Goal: Task Accomplishment & Management: Use online tool/utility

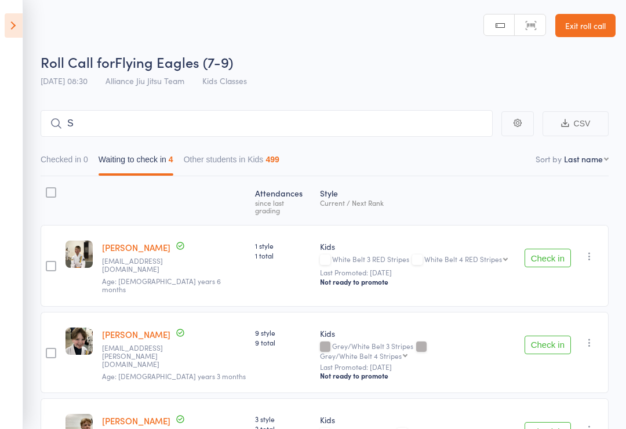
type input "Sa"
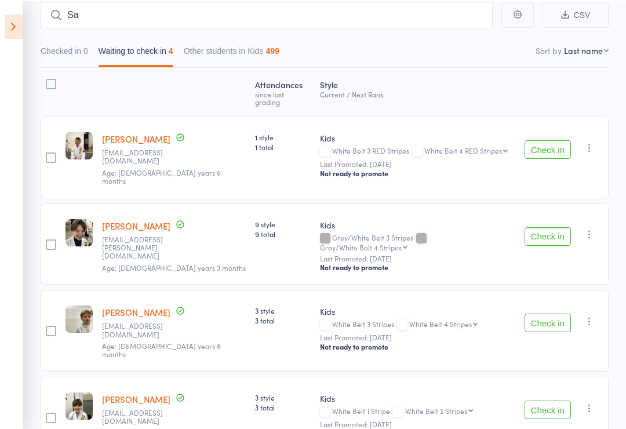
click at [547, 313] on button "Check in" at bounding box center [548, 322] width 46 height 19
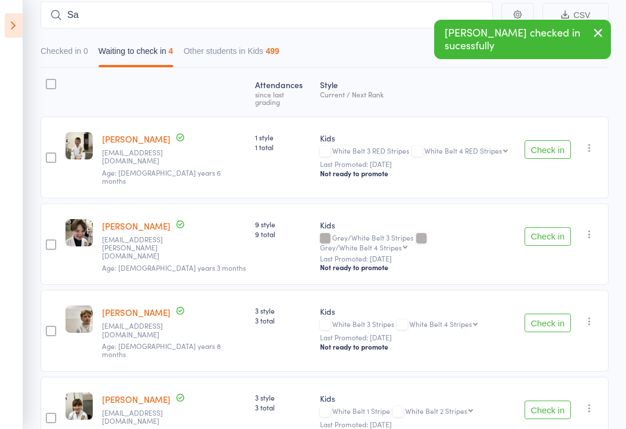
scroll to position [126, 0]
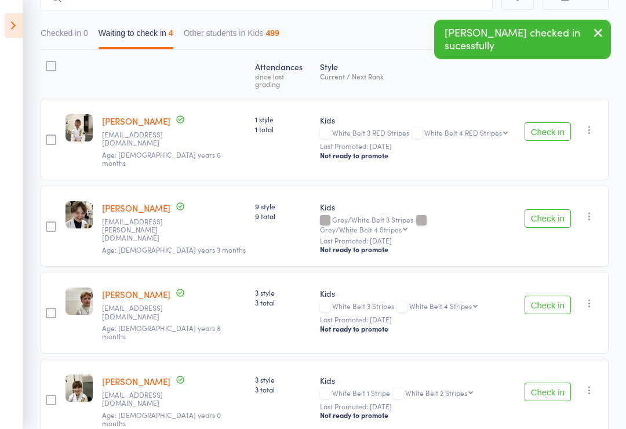
click at [5, 23] on icon at bounding box center [14, 25] width 18 height 24
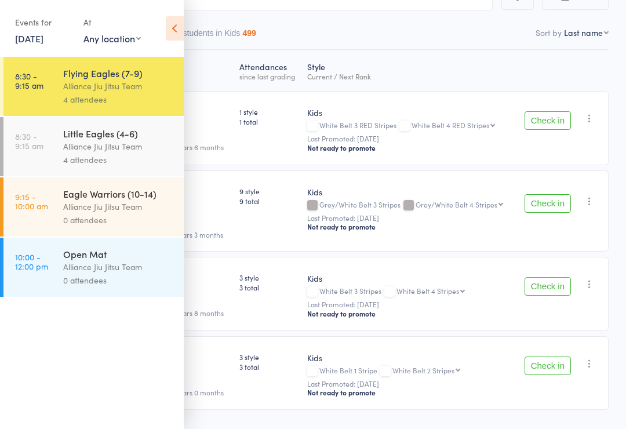
click at [135, 157] on div "4 attendees" at bounding box center [118, 159] width 111 height 13
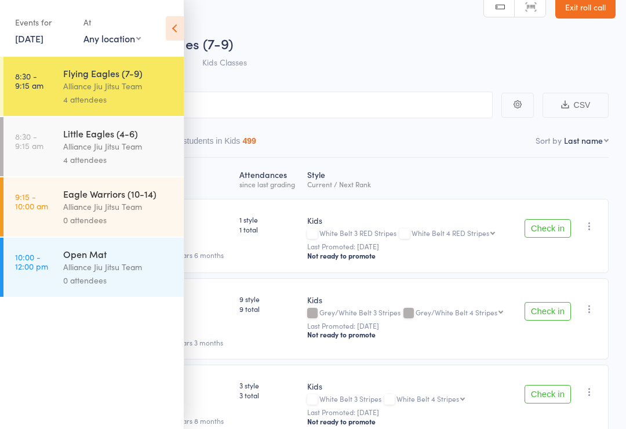
scroll to position [5, 0]
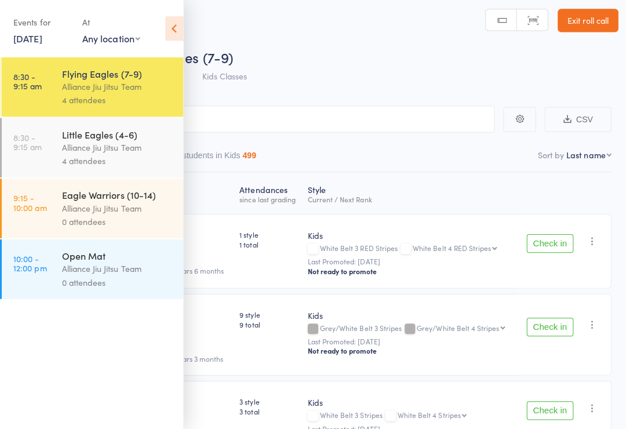
click at [412, 99] on main "Sa CSV Checked in 0 Waiting to check in 4 Other students in Kids 499 Sort by La…" at bounding box center [313, 335] width 626 height 495
click at [422, 112] on input "Sa" at bounding box center [255, 118] width 476 height 27
type input "F"
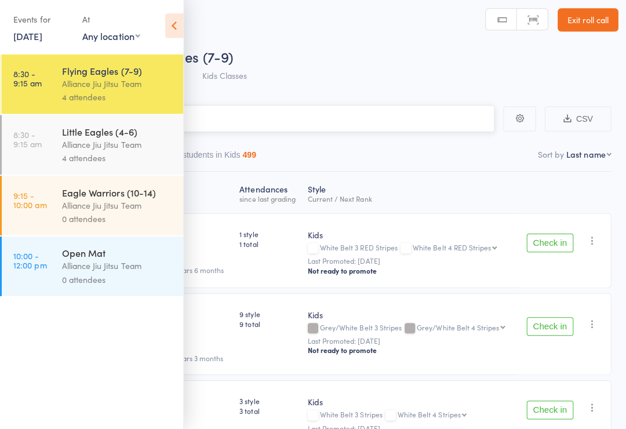
click at [313, 110] on input "F" at bounding box center [255, 120] width 476 height 27
click at [55, 92] on link "8:30 - 9:15 am Flying Eagles (7-9) Alliance Jiu Jitsu Team 4 attendees" at bounding box center [93, 86] width 180 height 59
click at [262, 108] on input "F" at bounding box center [255, 121] width 476 height 27
type input "Fi"
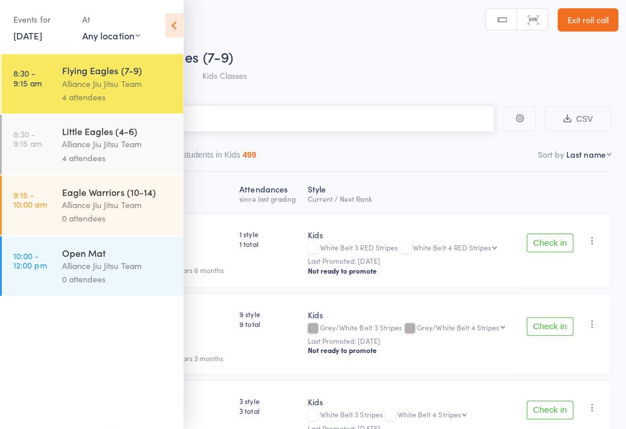
click at [307, 125] on input "Fi" at bounding box center [255, 121] width 476 height 27
type input "Fi"
click at [262, 124] on input "Fi" at bounding box center [255, 120] width 476 height 27
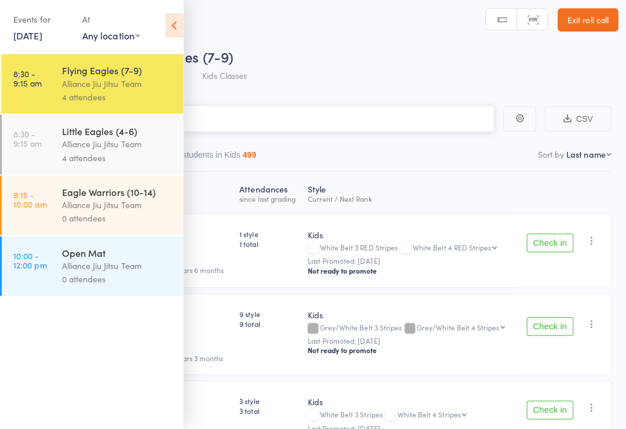
type input "A"
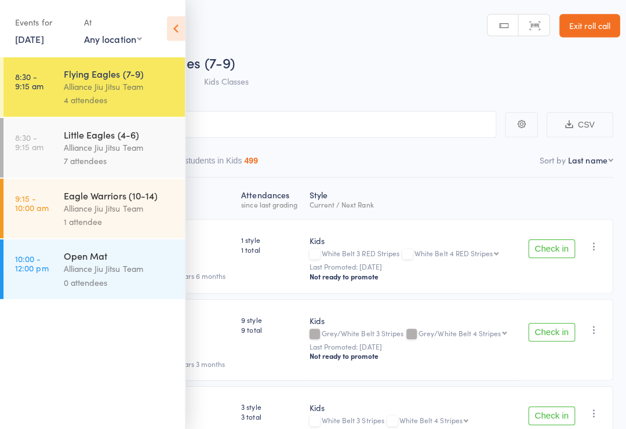
click at [585, 31] on link "Exit roll call" at bounding box center [586, 25] width 60 height 23
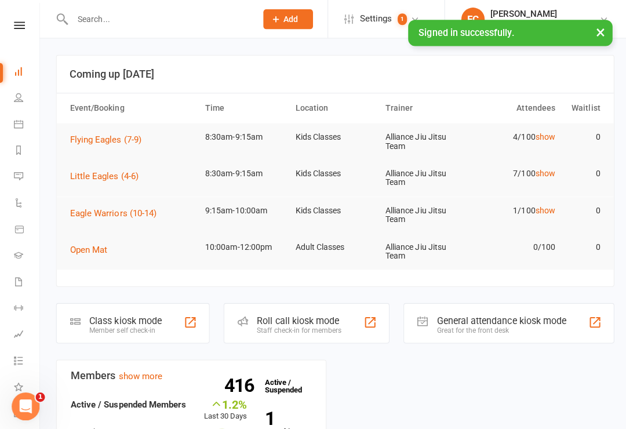
click at [24, 126] on link "Calendar" at bounding box center [27, 124] width 26 height 26
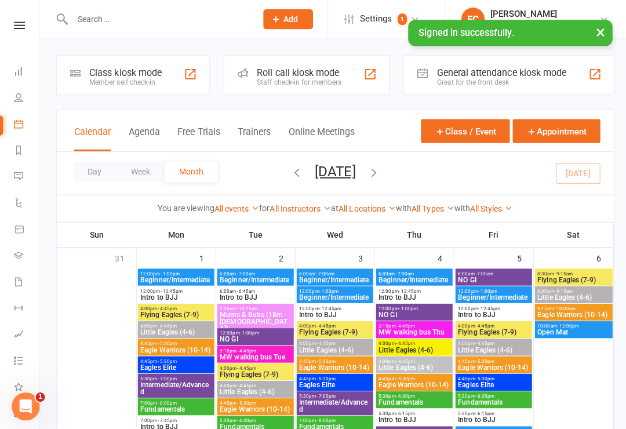
click at [162, 82] on div "Class kiosk mode Member self check-in" at bounding box center [132, 75] width 153 height 40
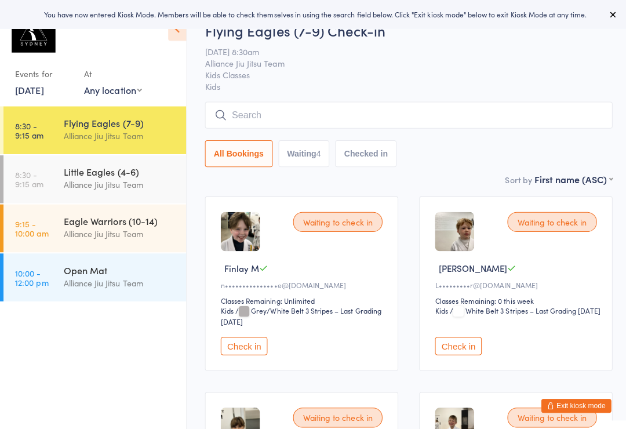
scroll to position [71, 0]
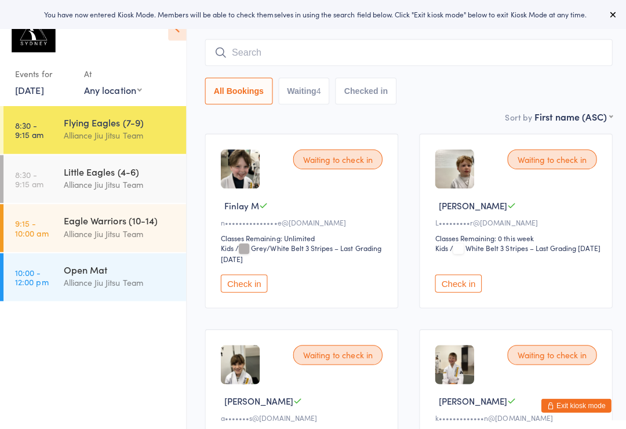
click at [249, 285] on button "Check in" at bounding box center [242, 282] width 46 height 18
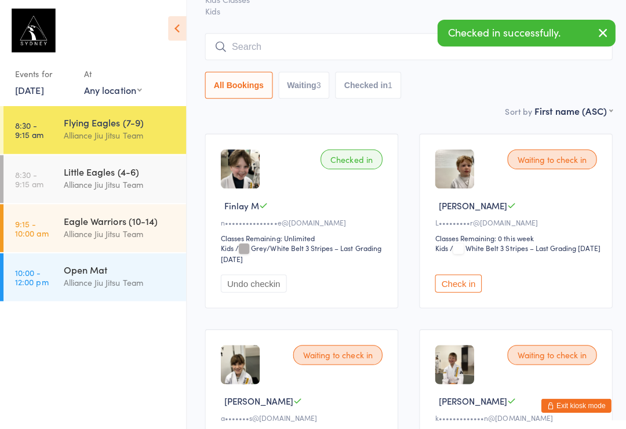
click at [462, 288] on button "Check in" at bounding box center [455, 282] width 46 height 18
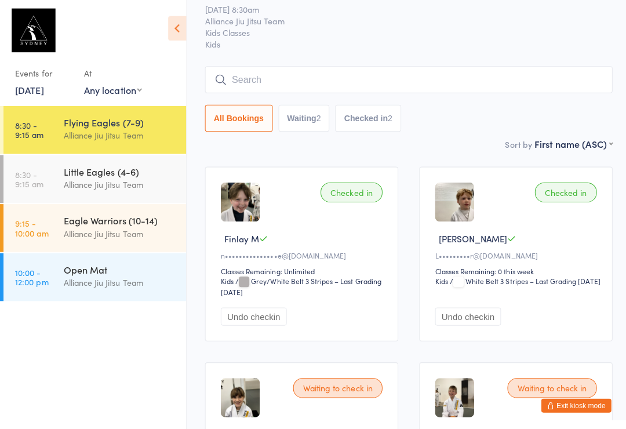
scroll to position [0, 0]
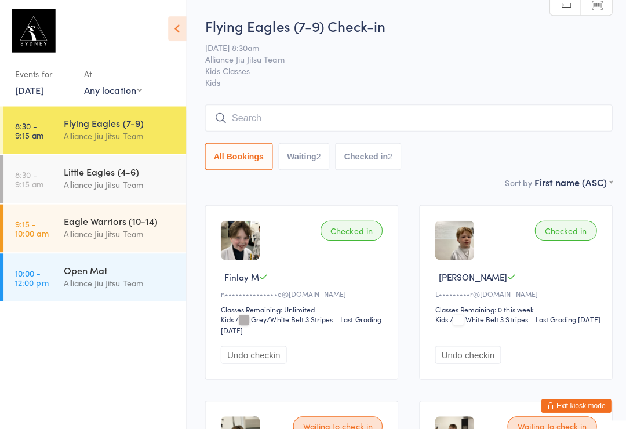
click at [306, 130] on input "search" at bounding box center [406, 117] width 405 height 27
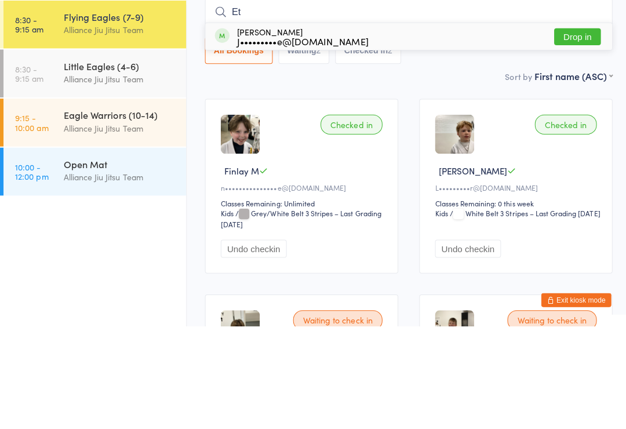
type input "Et"
click at [584, 133] on button "Drop in" at bounding box center [573, 141] width 46 height 17
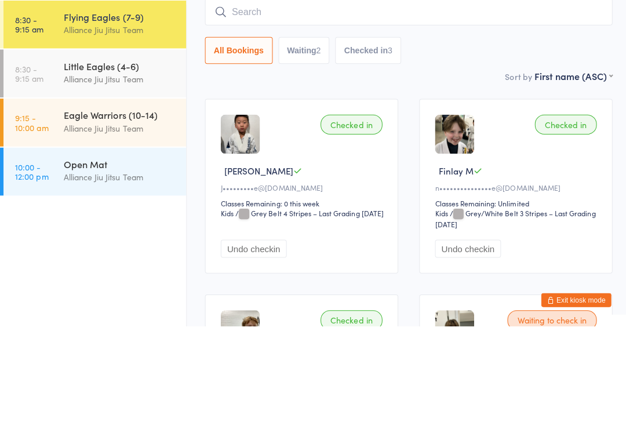
click at [147, 164] on div "Little Eagles (4-6)" at bounding box center [119, 170] width 112 height 13
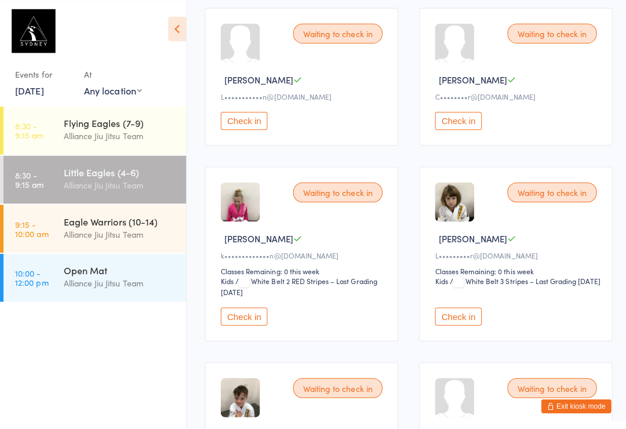
click at [462, 321] on button "Check in" at bounding box center [455, 314] width 46 height 18
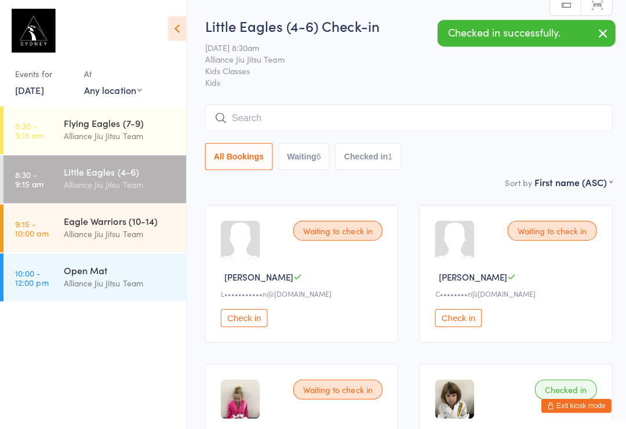
click at [141, 130] on div "Alliance Jiu Jitsu Team" at bounding box center [119, 134] width 112 height 13
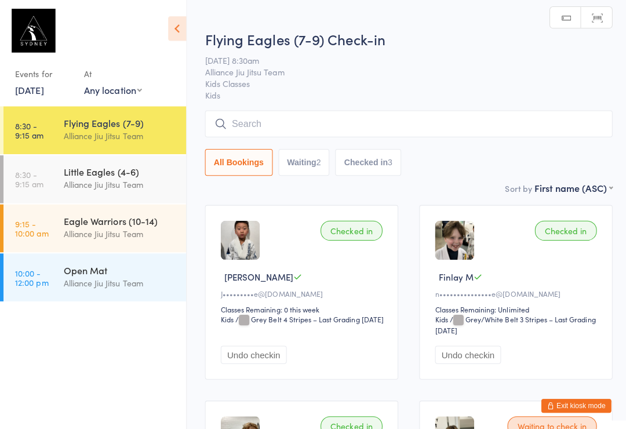
click at [299, 112] on input "search" at bounding box center [406, 123] width 405 height 27
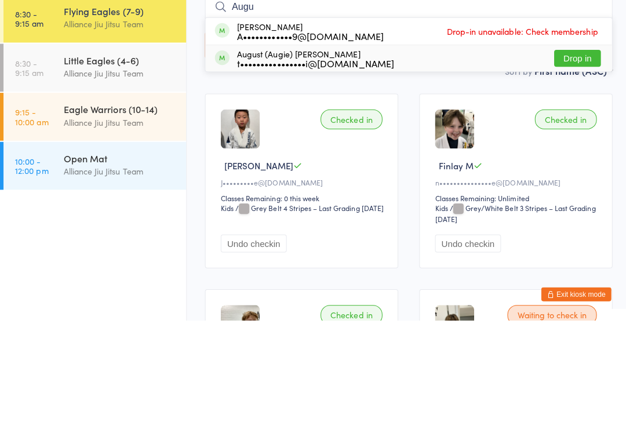
type input "Augu"
click at [297, 159] on div "August (Augie) Golaszewski t••••••••••••••••i@gmail.com" at bounding box center [313, 168] width 156 height 19
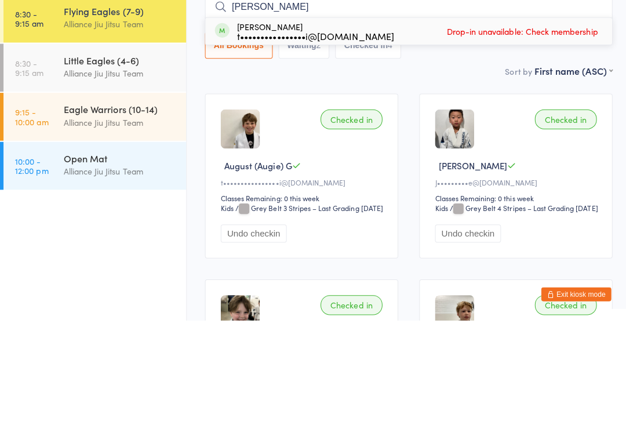
type input "spencer"
click at [267, 132] on div "Spencer Golaszewski t••••••••••••••••i@gmail.com" at bounding box center [313, 141] width 156 height 19
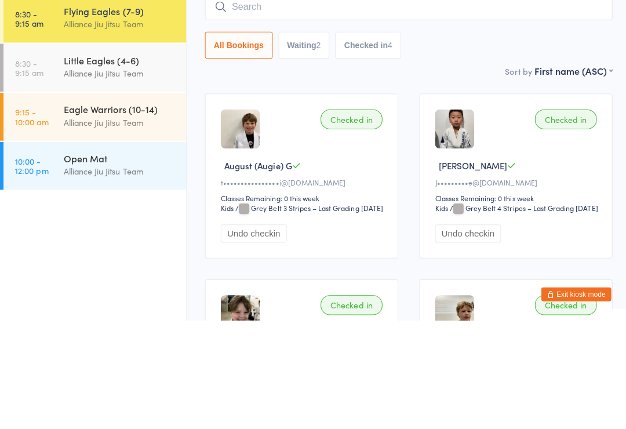
scroll to position [108, 0]
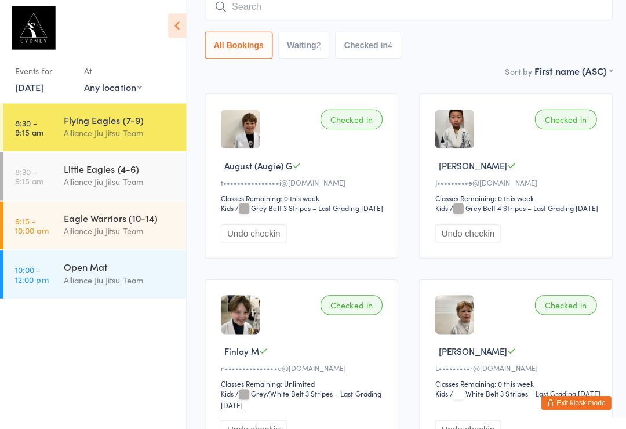
click at [384, 10] on input "search" at bounding box center [406, 9] width 405 height 27
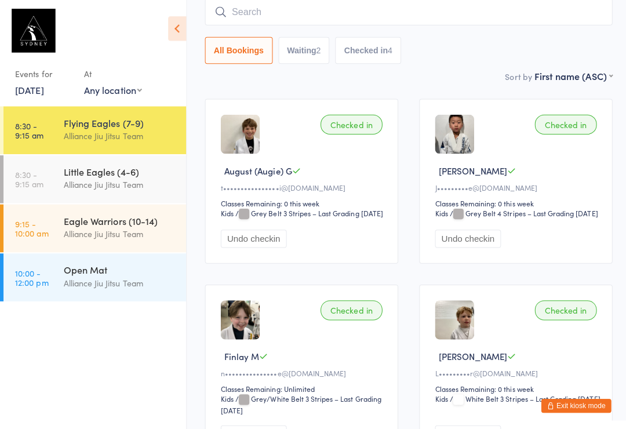
scroll to position [105, 0]
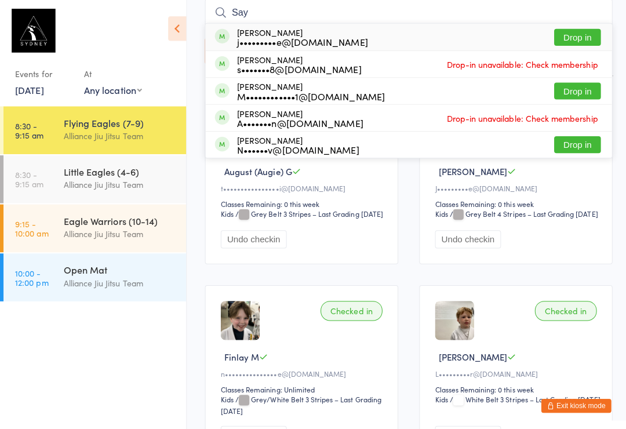
type input "Say"
click at [300, 37] on div "j•••••••••e@[DOMAIN_NAME]" at bounding box center [300, 41] width 130 height 9
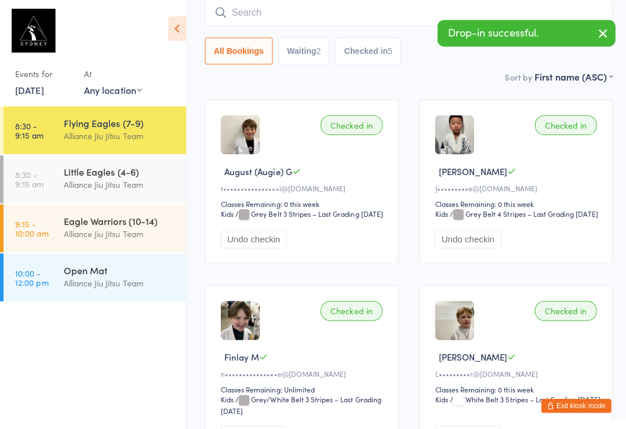
click at [389, 25] on input "search" at bounding box center [406, 12] width 405 height 27
click at [167, 165] on div "Little Eagles (4-6)" at bounding box center [119, 170] width 112 height 13
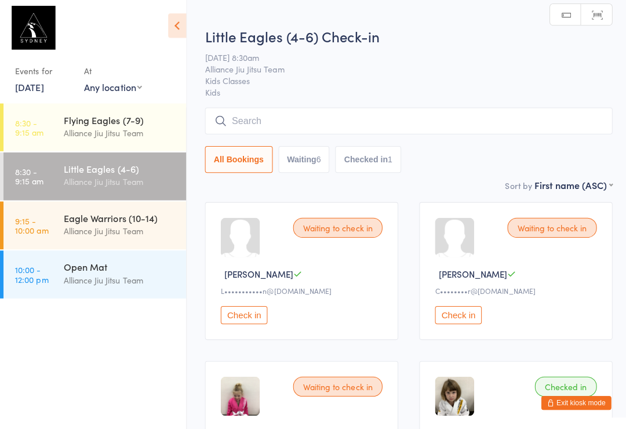
click at [335, 126] on input "search" at bounding box center [406, 123] width 405 height 27
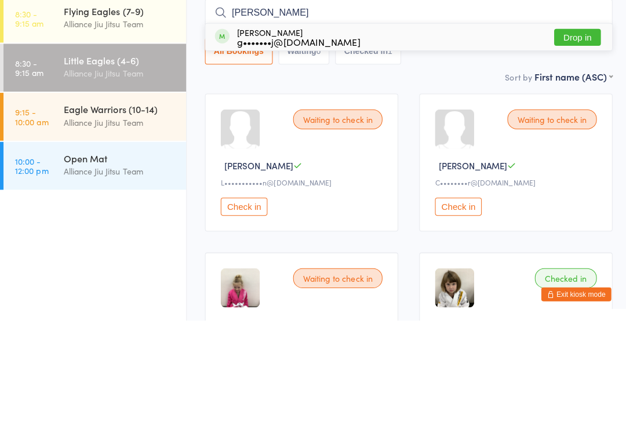
type input "Gerry"
click at [578, 139] on button "Drop in" at bounding box center [573, 147] width 46 height 17
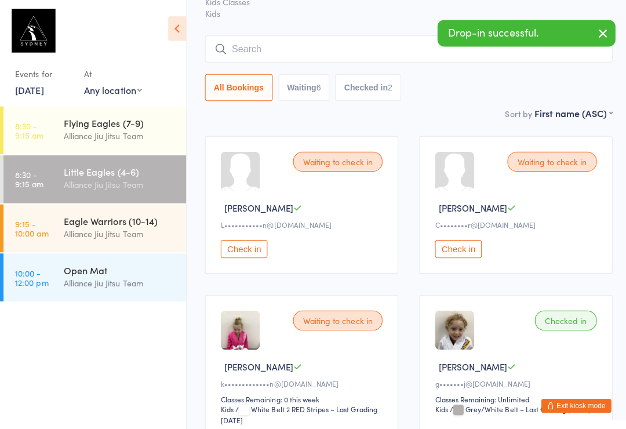
click at [295, 49] on input "search" at bounding box center [406, 48] width 405 height 27
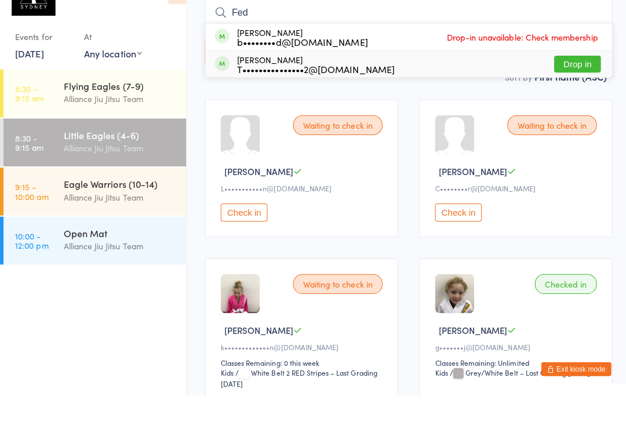
type input "Fed"
click at [297, 91] on div "Federico Raggett T•••••••••••••••2@hormail.com" at bounding box center [313, 100] width 157 height 19
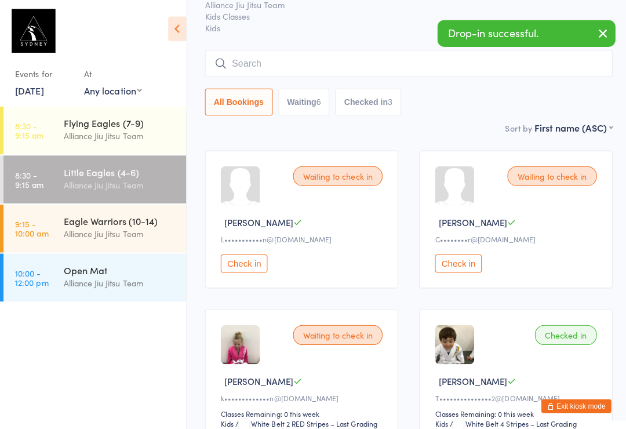
scroll to position [52, 0]
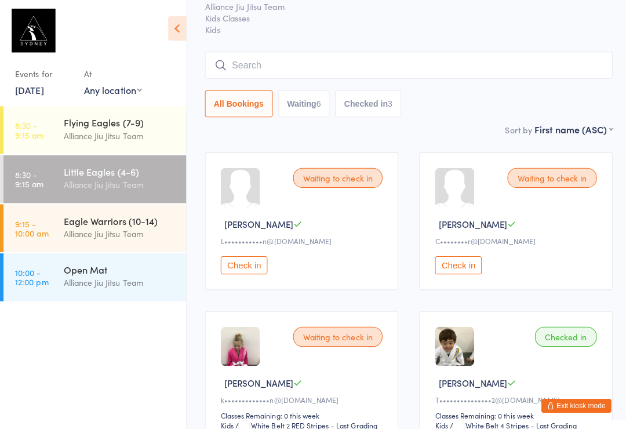
click at [231, 55] on input "search" at bounding box center [406, 65] width 405 height 27
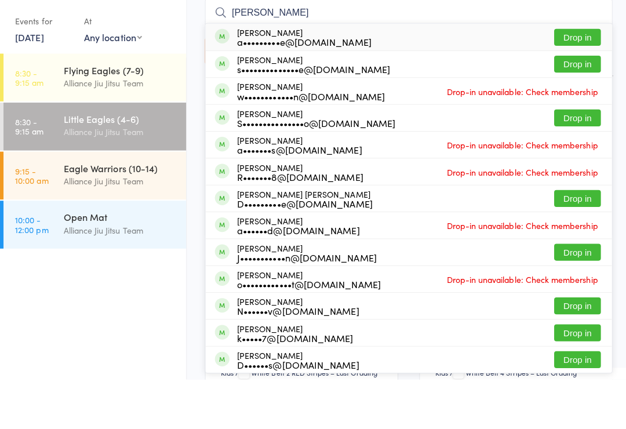
type input "William"
click at [566, 108] on button "Drop in" at bounding box center [573, 116] width 46 height 17
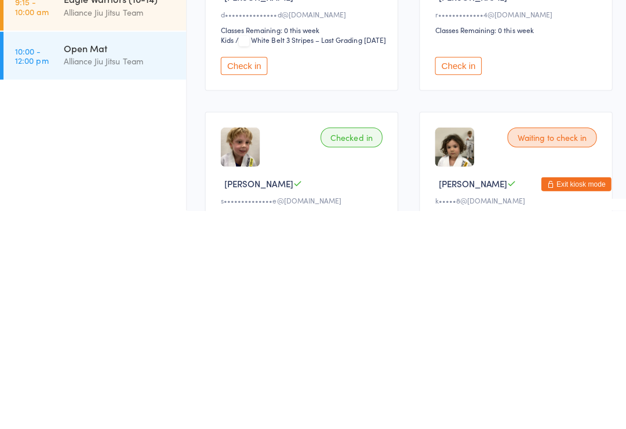
click at [462, 277] on button "Check in" at bounding box center [455, 286] width 46 height 18
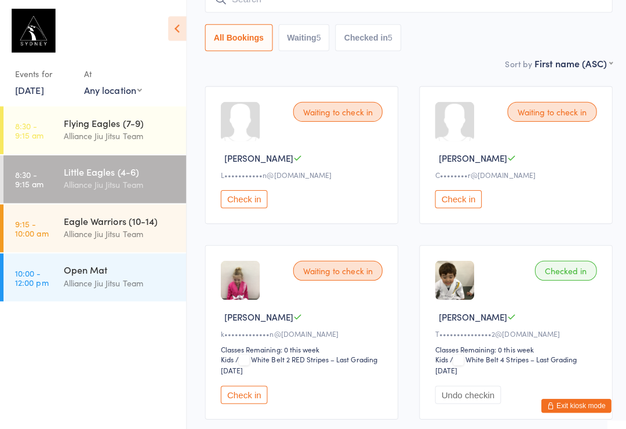
scroll to position [0, 0]
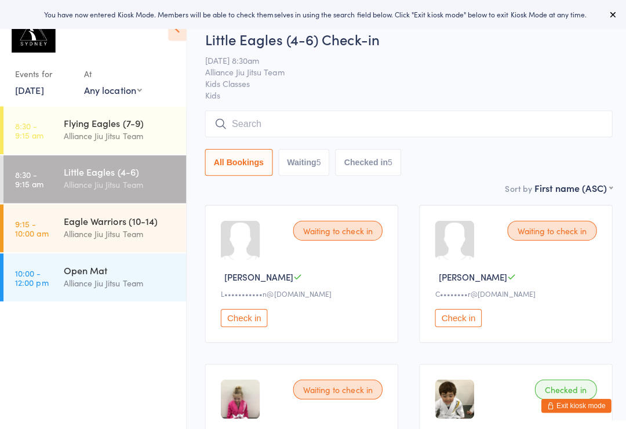
click at [309, 123] on input "search" at bounding box center [406, 123] width 405 height 27
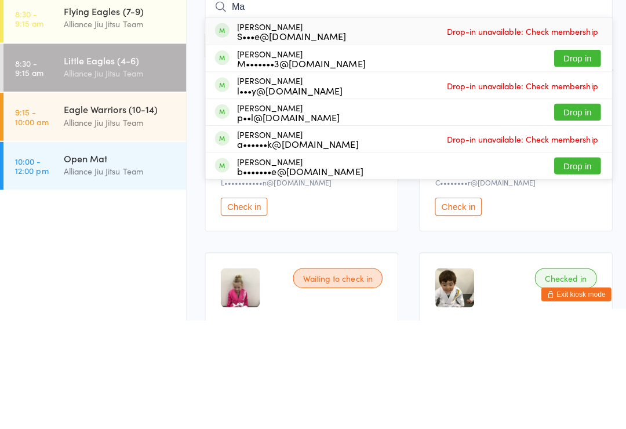
type input "M"
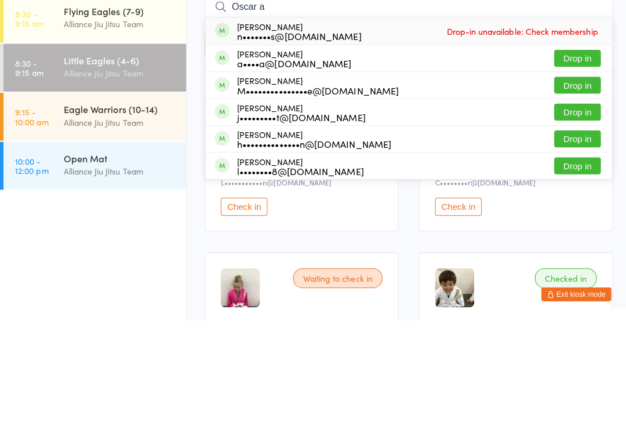
type input "Oscar a"
click at [567, 187] on button "Drop in" at bounding box center [573, 195] width 46 height 17
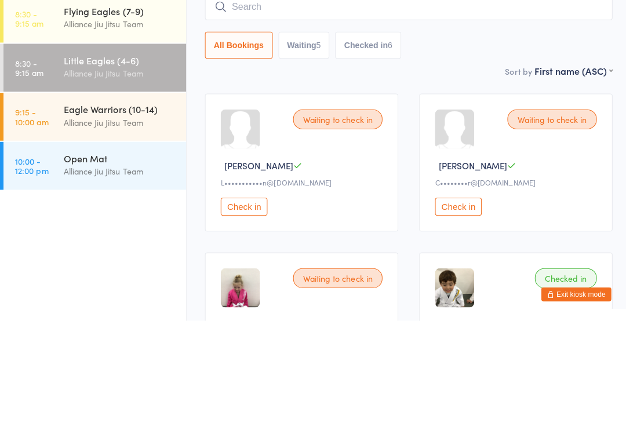
click at [138, 177] on div "Alliance Jiu Jitsu Team" at bounding box center [119, 183] width 112 height 13
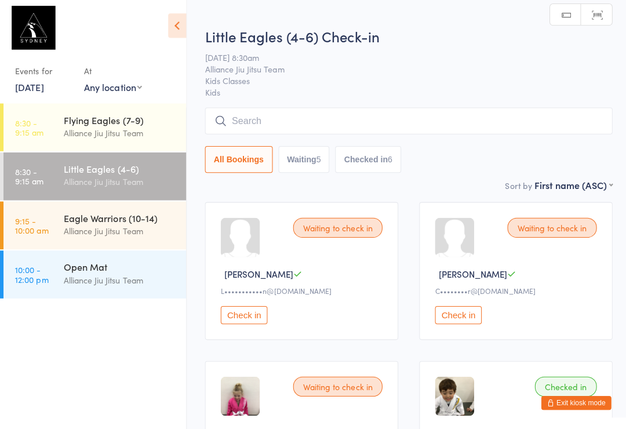
click at [322, 114] on input "search" at bounding box center [406, 123] width 405 height 27
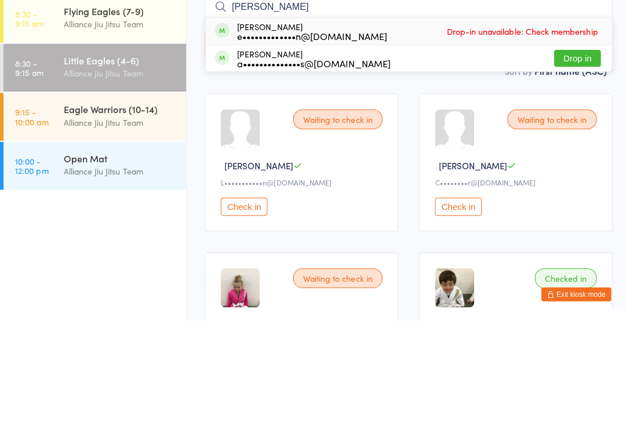
type input "Chloe"
click at [572, 160] on button "Drop in" at bounding box center [573, 168] width 46 height 17
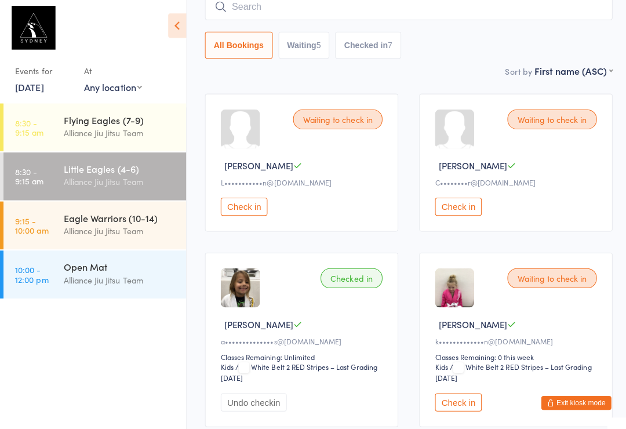
click at [469, 9] on input "search" at bounding box center [406, 9] width 405 height 27
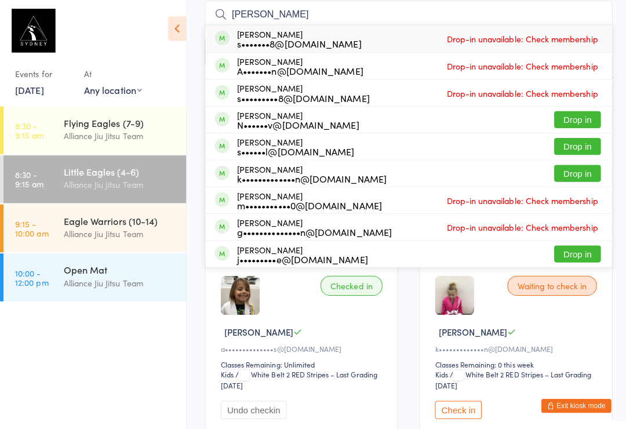
scroll to position [103, 0]
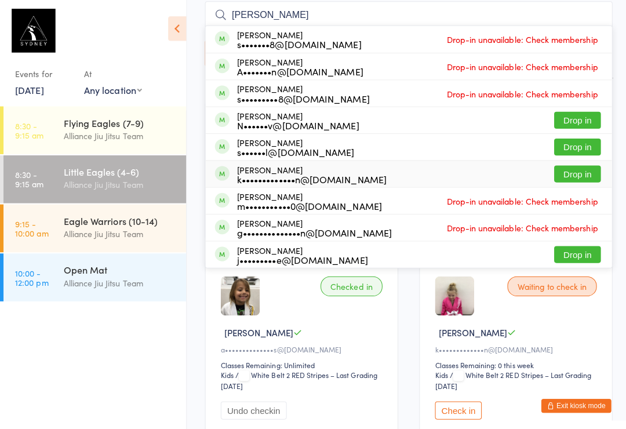
type input "Sam"
click at [306, 176] on div "k•••••••••••••n@[DOMAIN_NAME]" at bounding box center [309, 177] width 148 height 9
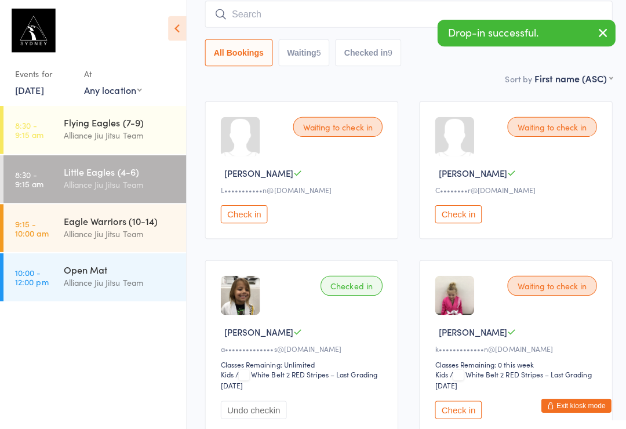
click at [444, 9] on input "search" at bounding box center [406, 14] width 405 height 27
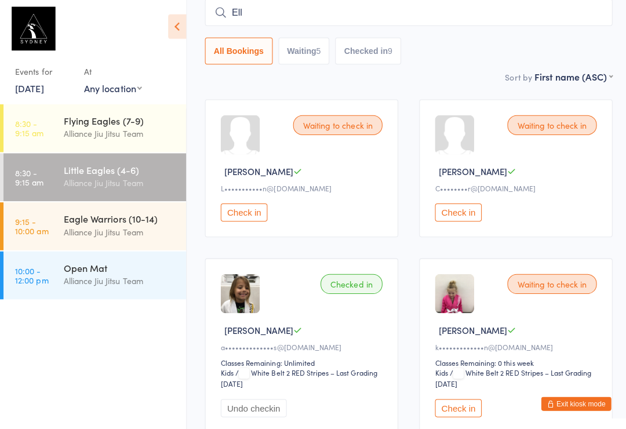
type input "Elle"
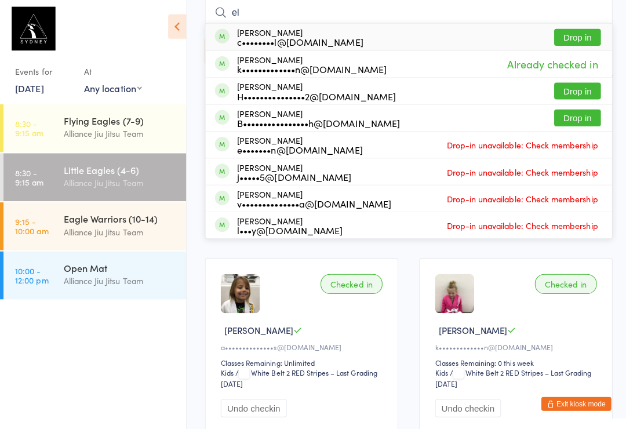
type input "e"
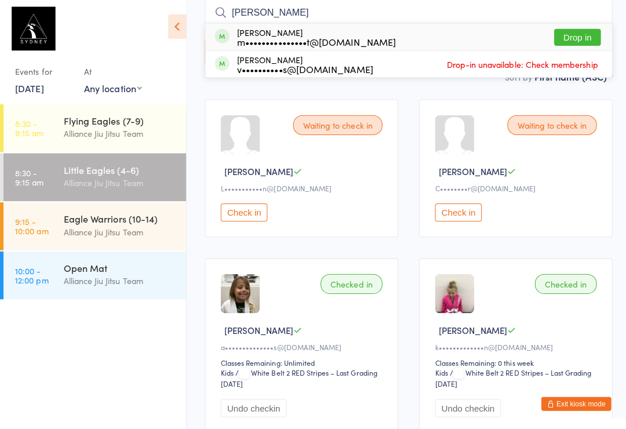
type input "vitt"
click at [331, 43] on div "m•••••••••••••••t@gmail.com" at bounding box center [314, 43] width 158 height 9
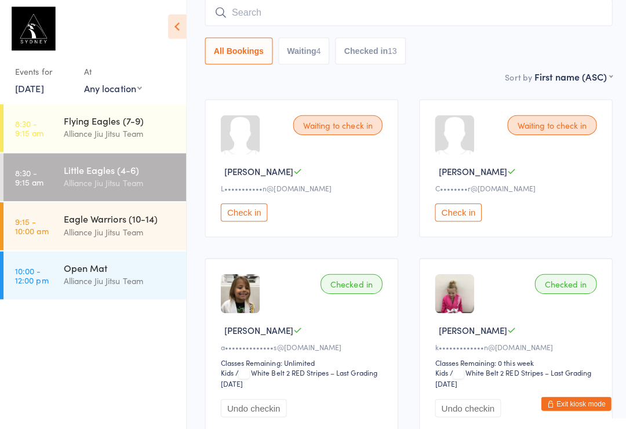
click at [121, 130] on div "Alliance Jiu Jitsu Team" at bounding box center [119, 134] width 112 height 13
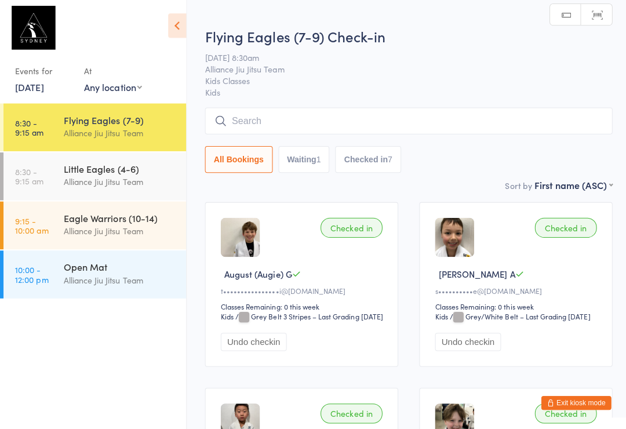
click at [280, 126] on input "search" at bounding box center [406, 123] width 405 height 27
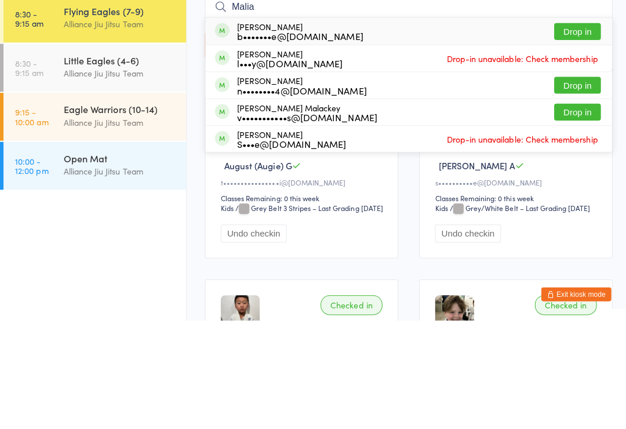
type input "Malia"
click at [580, 133] on button "Drop in" at bounding box center [573, 141] width 46 height 17
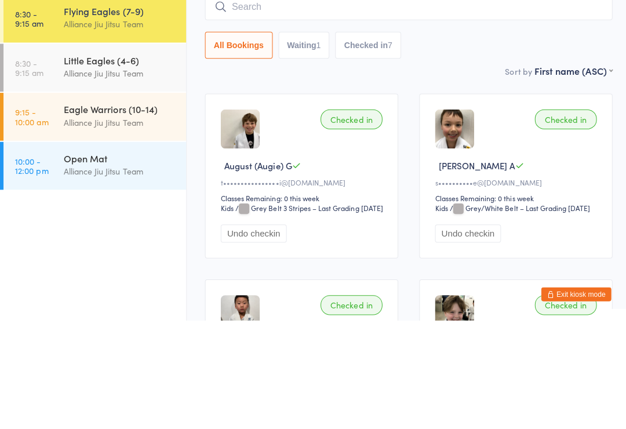
scroll to position [108, 0]
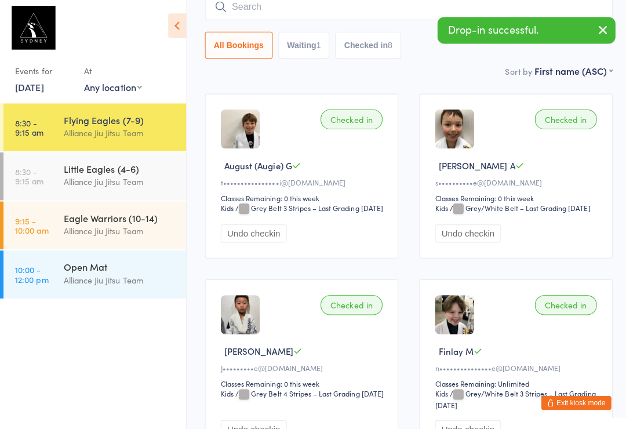
click at [321, 8] on input "search" at bounding box center [406, 9] width 405 height 27
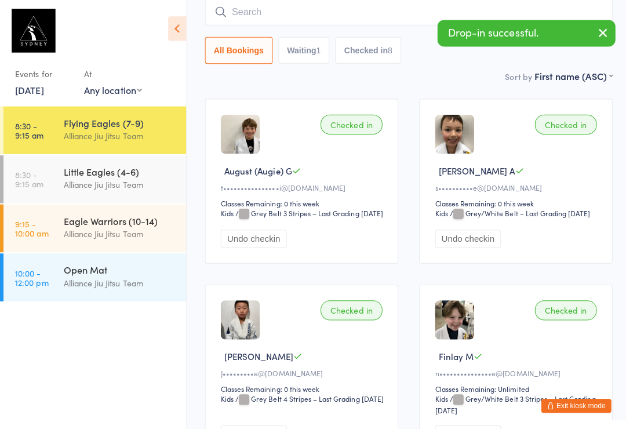
scroll to position [105, 0]
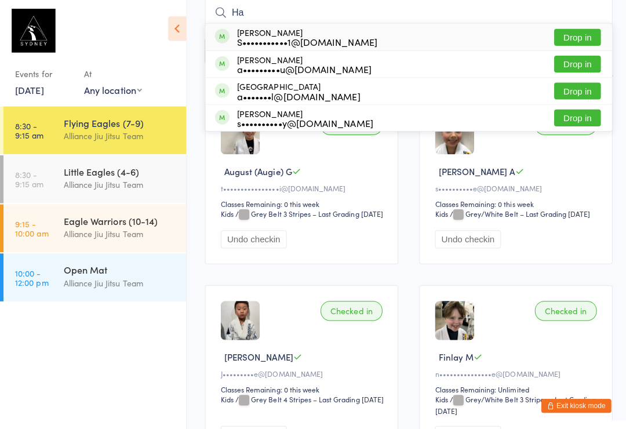
type input "H"
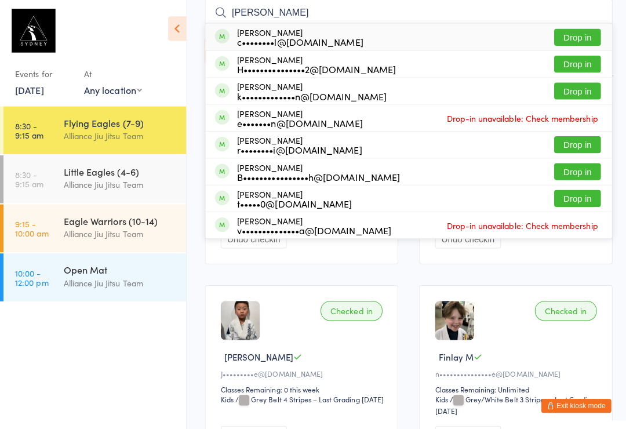
type input "Ella"
click at [579, 33] on button "Drop in" at bounding box center [573, 36] width 46 height 17
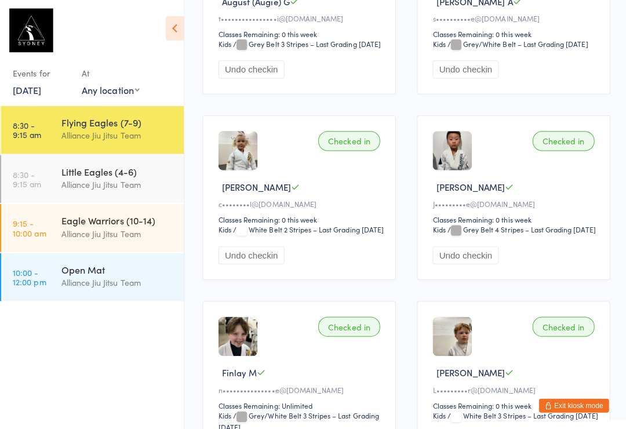
scroll to position [273, 0]
click at [121, 165] on div "Little Eagles (4-6)" at bounding box center [119, 170] width 112 height 13
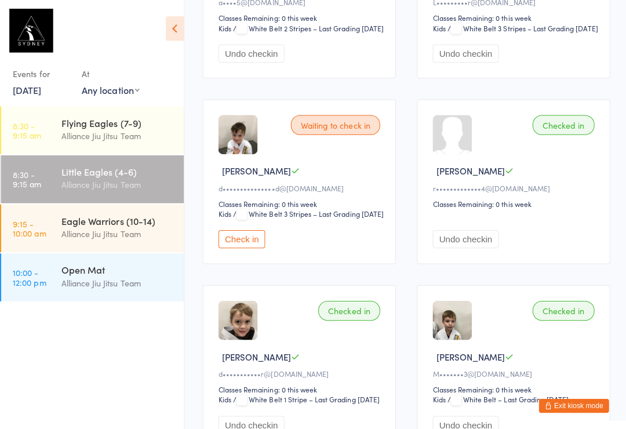
scroll to position [1021, 0]
click at [249, 246] on button "Check in" at bounding box center [242, 237] width 46 height 18
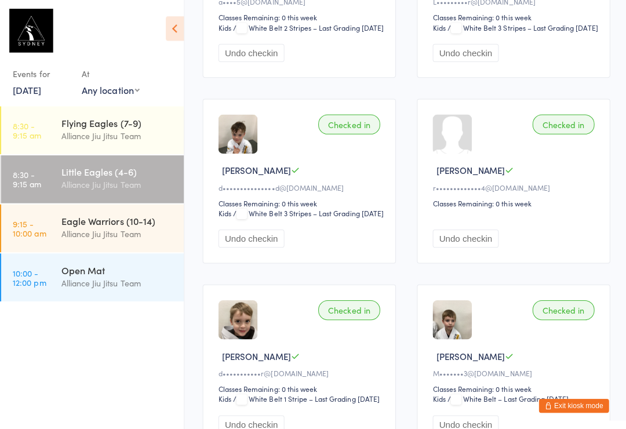
click at [90, 233] on div "Alliance Jiu Jitsu Team" at bounding box center [119, 232] width 112 height 13
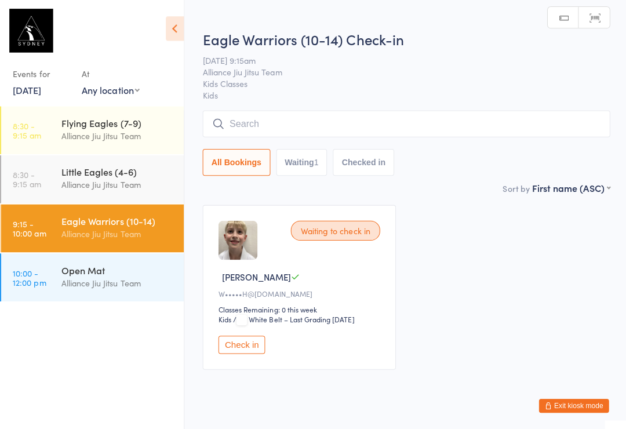
click at [237, 129] on input "search" at bounding box center [406, 123] width 405 height 27
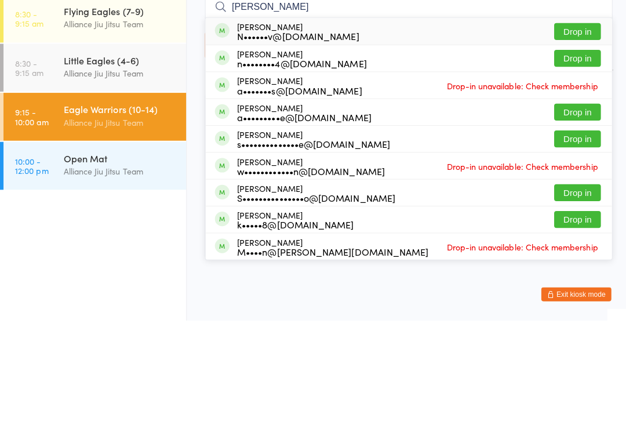
type input "Liam"
click at [255, 141] on div "N••••••v@[DOMAIN_NAME]" at bounding box center [295, 145] width 121 height 9
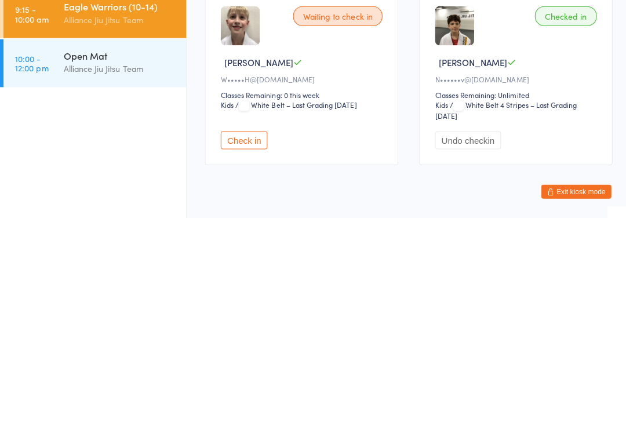
click at [246, 343] on button "Check in" at bounding box center [242, 352] width 46 height 18
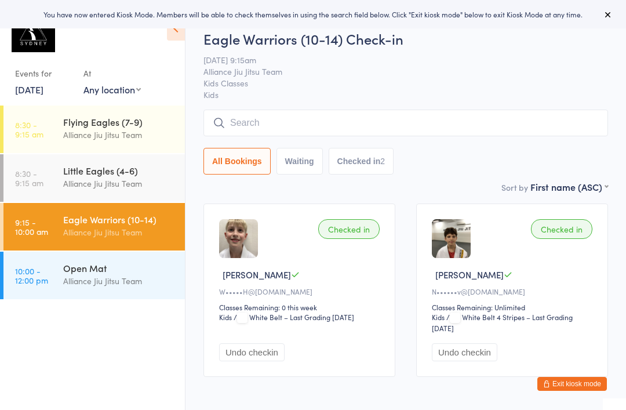
click at [437, 136] on input "search" at bounding box center [406, 123] width 405 height 27
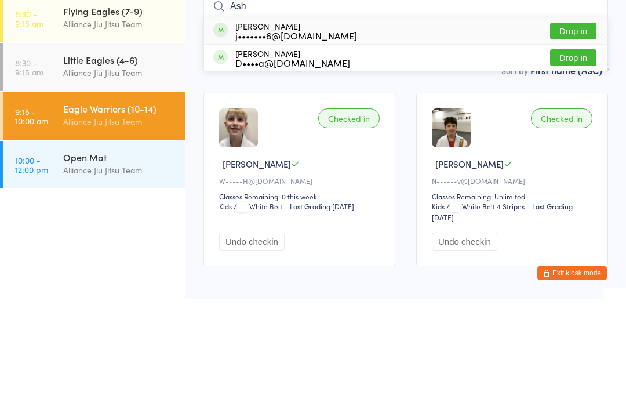
type input "Ash"
click at [570, 133] on button "Drop in" at bounding box center [573, 141] width 46 height 17
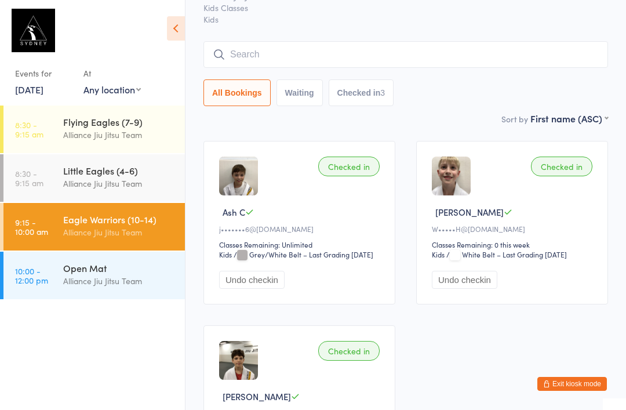
click at [277, 61] on input "search" at bounding box center [406, 54] width 405 height 27
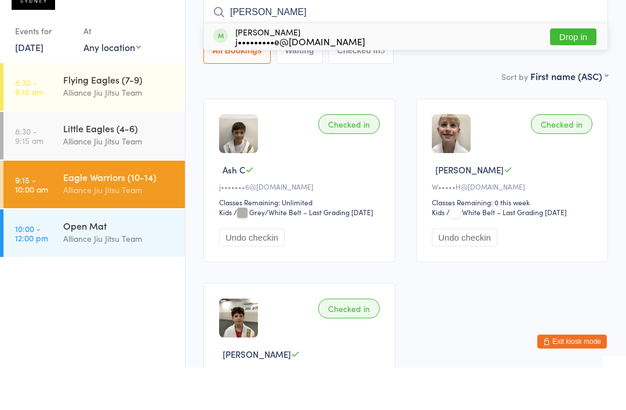
type input "[PERSON_NAME]"
click at [293, 79] on div "j•••••••••e@[DOMAIN_NAME]" at bounding box center [300, 83] width 130 height 9
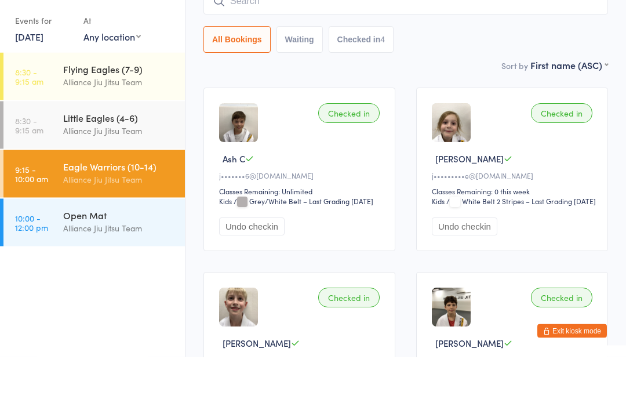
click at [75, 203] on div "Eagle Warriors (10-14) Alliance Jiu Jitsu Team" at bounding box center [124, 226] width 122 height 46
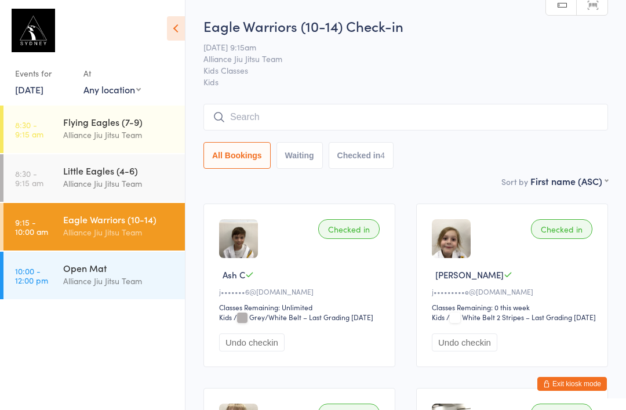
click at [130, 266] on div "Open Mat" at bounding box center [119, 268] width 112 height 13
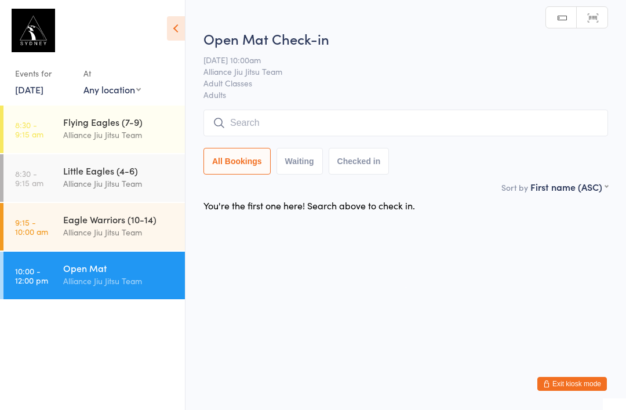
click at [367, 122] on input "search" at bounding box center [406, 123] width 405 height 27
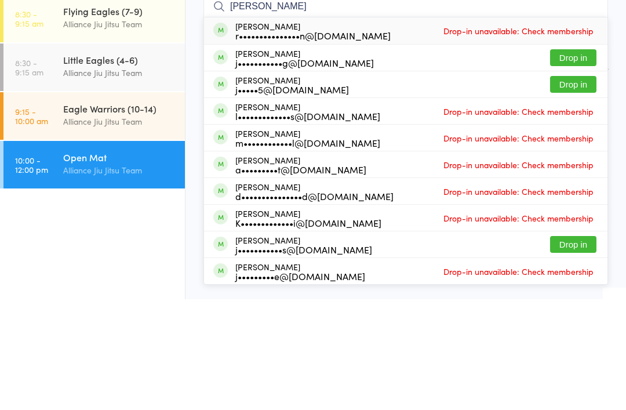
type input "[PERSON_NAME]"
click at [582, 160] on button "Drop in" at bounding box center [573, 168] width 46 height 17
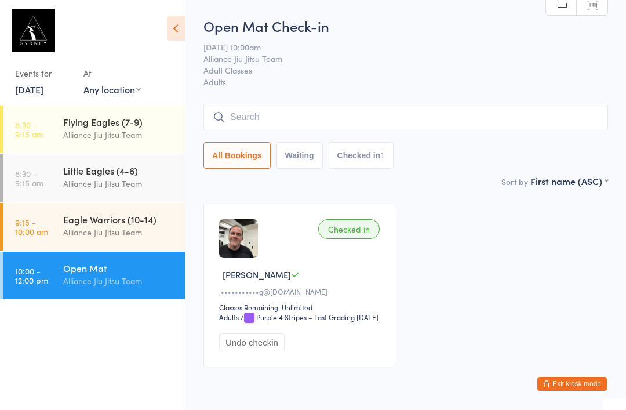
click at [118, 358] on ul "8:30 - 9:15 am Flying Eagles (7-9) Alliance Jiu Jitsu Team 8:30 - 9:15 am Littl…" at bounding box center [92, 258] width 185 height 304
click at [115, 200] on div "Little Eagles (4-6) Alliance Jiu Jitsu Team" at bounding box center [124, 177] width 122 height 46
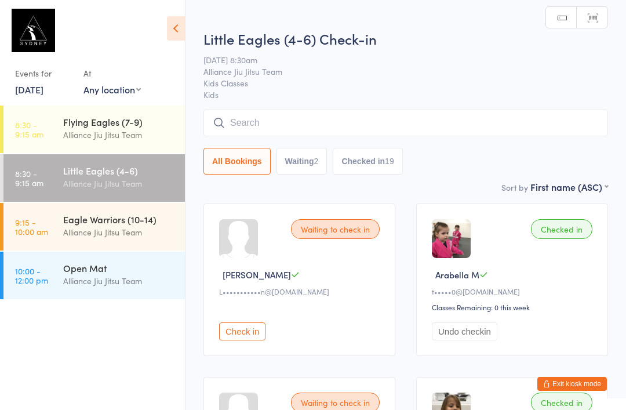
click at [99, 223] on div "Eagle Warriors (10-14)" at bounding box center [119, 219] width 112 height 13
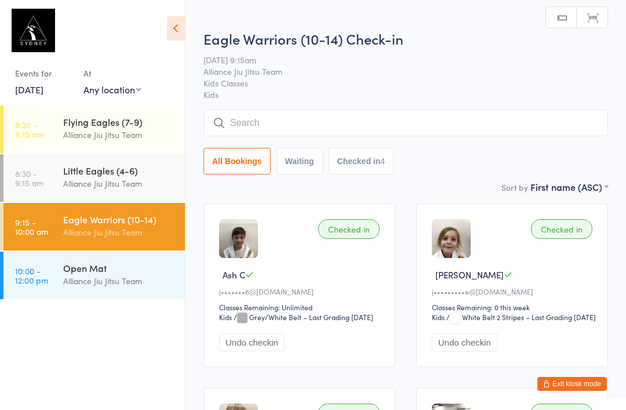
click at [422, 124] on input "search" at bounding box center [406, 123] width 405 height 27
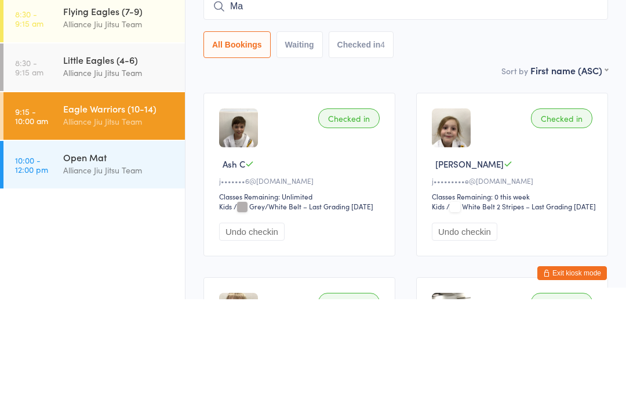
type input "Max"
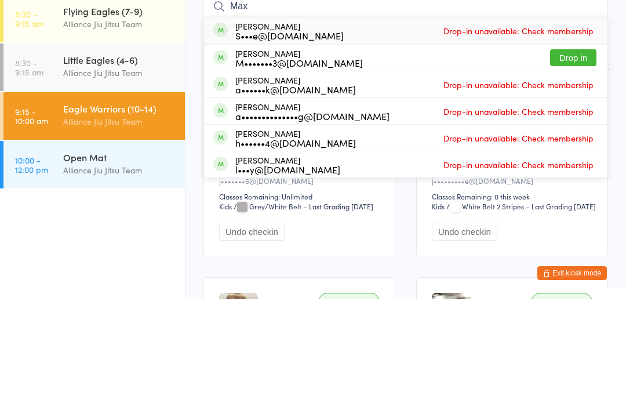
click at [95, 262] on div "Open Mat" at bounding box center [119, 268] width 112 height 13
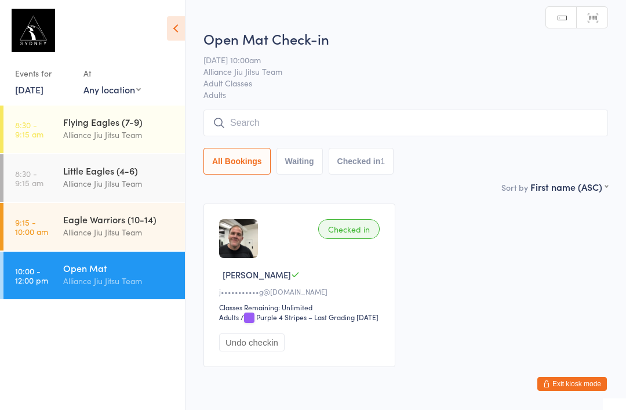
click at [293, 125] on input "search" at bounding box center [406, 123] width 405 height 27
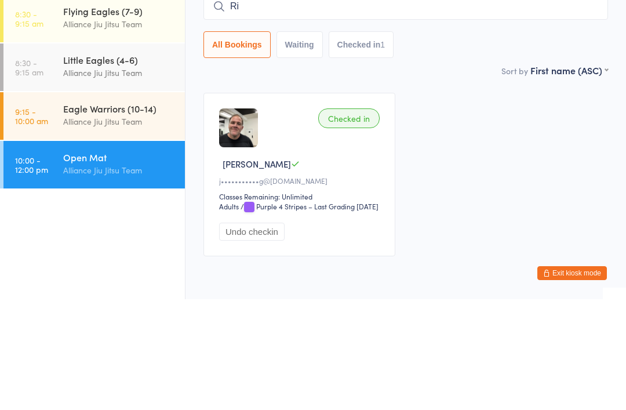
type input "R"
type input "I"
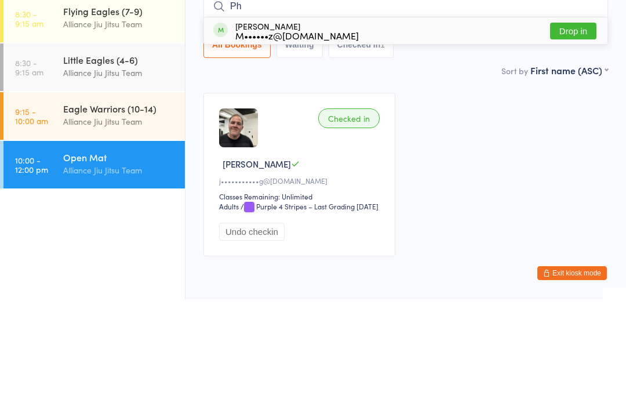
type input "P"
type input "[PERSON_NAME]"
click at [308, 132] on div "[PERSON_NAME] i••••••••••e@[DOMAIN_NAME]" at bounding box center [302, 141] width 134 height 19
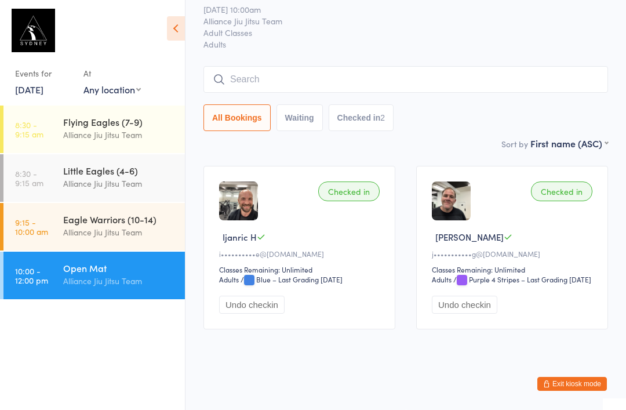
click at [313, 66] on input "search" at bounding box center [406, 79] width 405 height 27
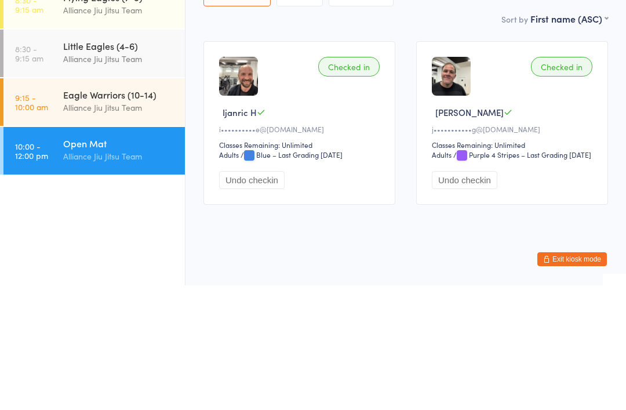
click at [137, 213] on div "Eagle Warriors (10-14)" at bounding box center [119, 219] width 112 height 13
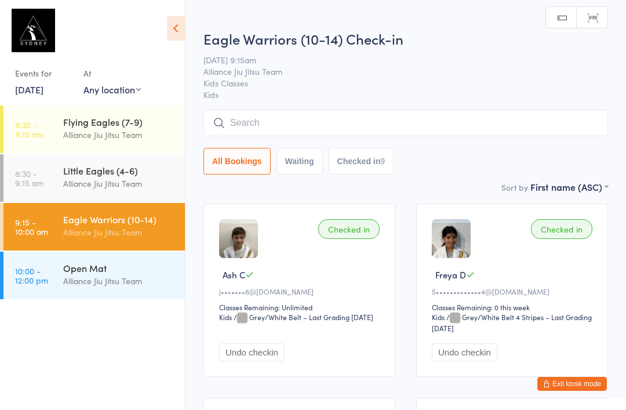
click at [294, 124] on input "search" at bounding box center [406, 123] width 405 height 27
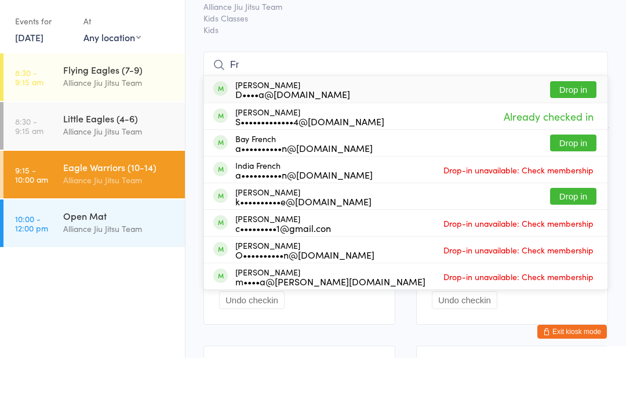
type input "F"
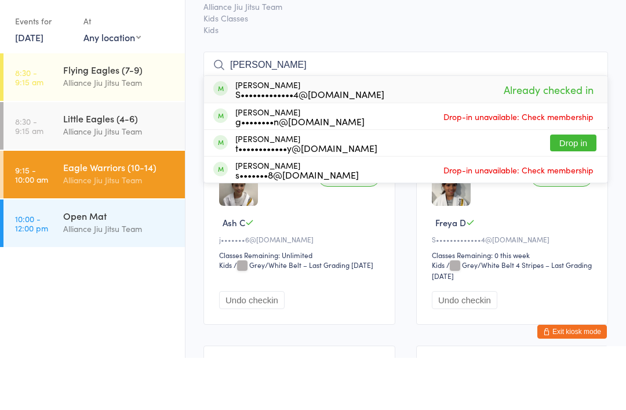
type input "[PERSON_NAME]"
click at [596, 41] on div "[DATE] 9:15am Alliance Jiu Jitsu Team Kids Classes Kids" at bounding box center [406, 64] width 405 height 46
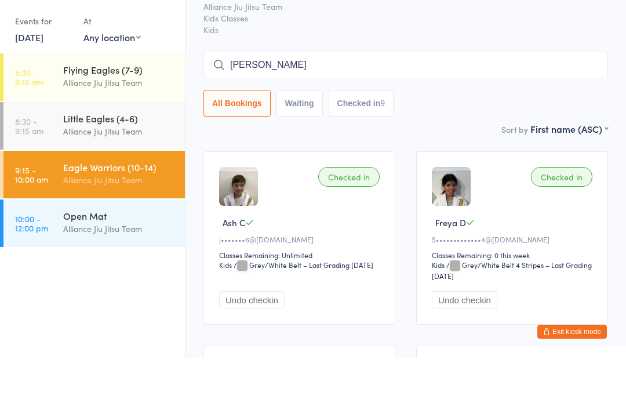
scroll to position [52, 0]
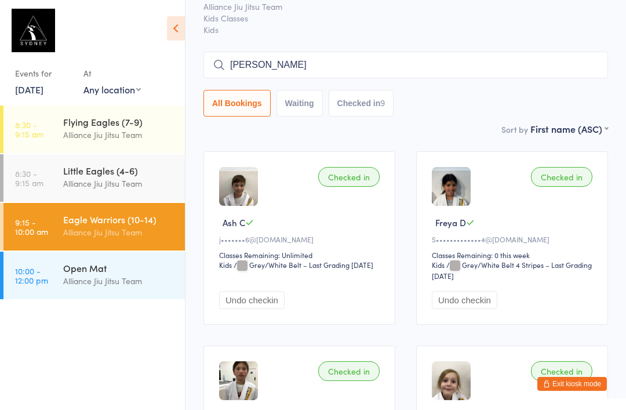
click at [61, 288] on link "10:00 - 12:00 pm Open Mat Alliance [PERSON_NAME] Team" at bounding box center [94, 276] width 182 height 48
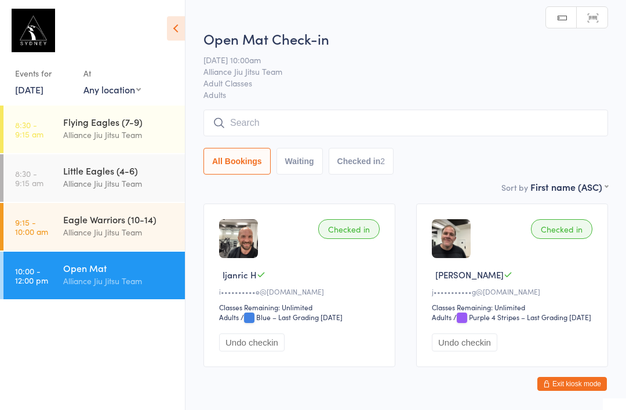
click at [229, 128] on input "search" at bounding box center [406, 123] width 405 height 27
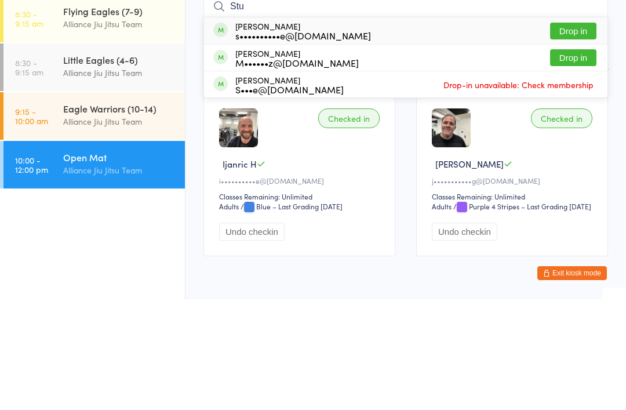
type input "Stu"
click at [569, 133] on button "Drop in" at bounding box center [573, 141] width 46 height 17
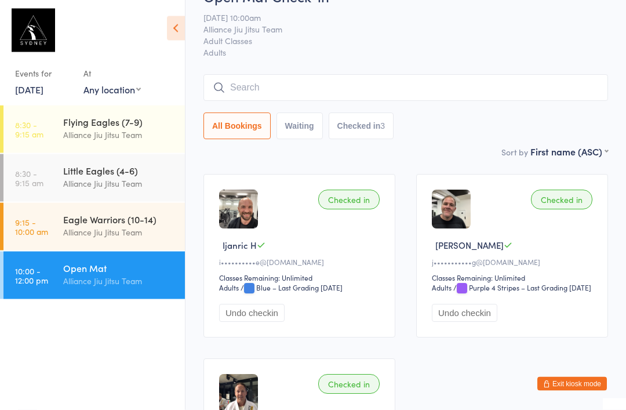
scroll to position [9, 0]
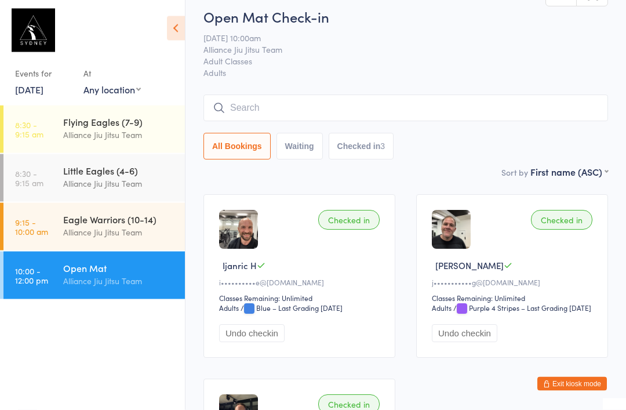
click at [492, 121] on input "search" at bounding box center [406, 108] width 405 height 27
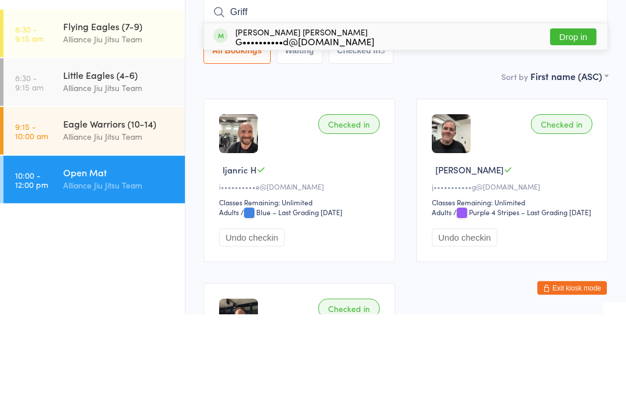
type input "Griff"
click at [585, 125] on button "Drop in" at bounding box center [573, 133] width 46 height 17
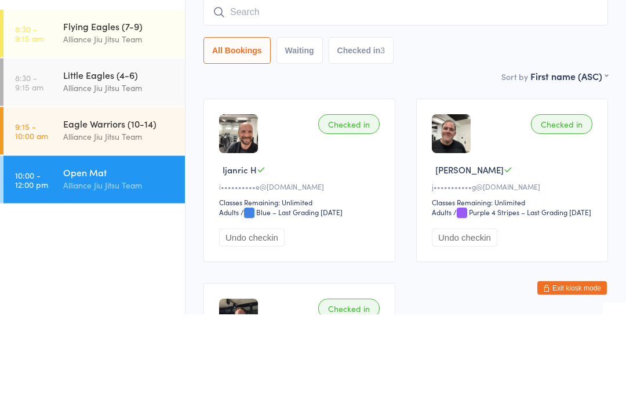
scroll to position [105, 0]
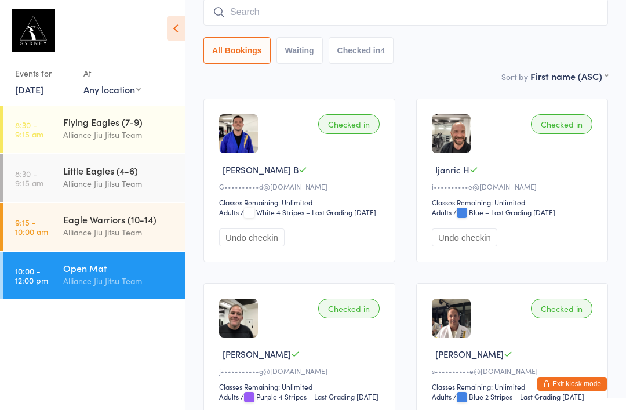
click at [402, 16] on input "search" at bounding box center [406, 12] width 405 height 27
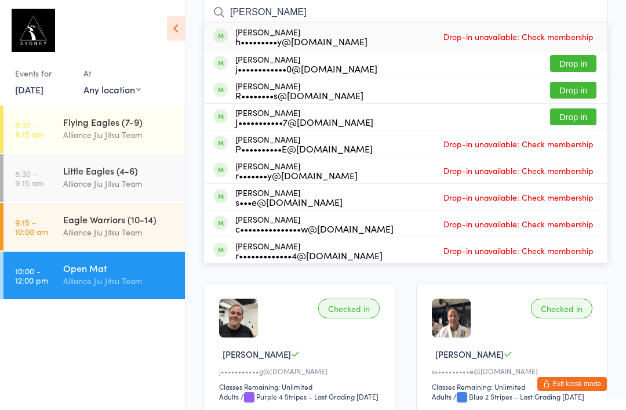
type input "[PERSON_NAME]"
click at [572, 68] on button "Drop in" at bounding box center [573, 63] width 46 height 17
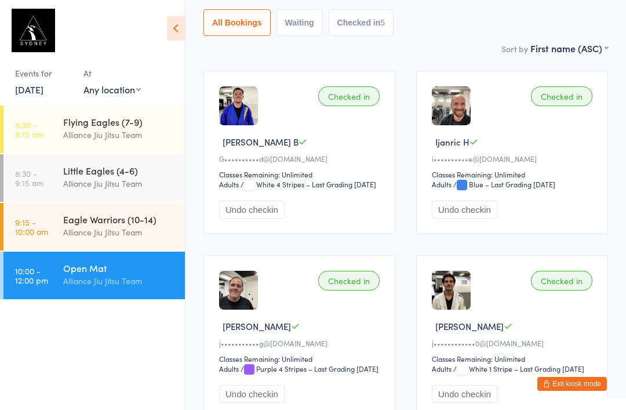
scroll to position [0, 0]
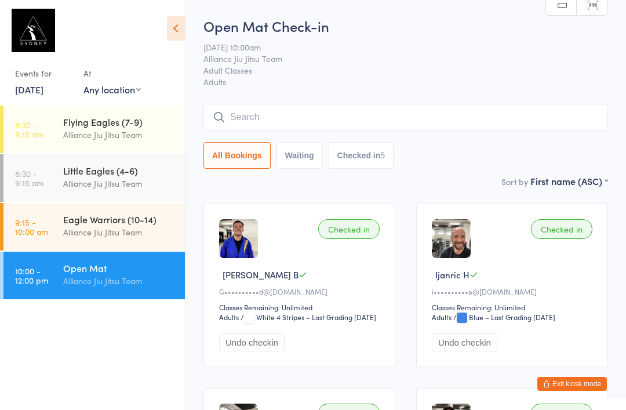
click at [449, 64] on span "Alliance Jiu Jitsu Team" at bounding box center [397, 59] width 387 height 12
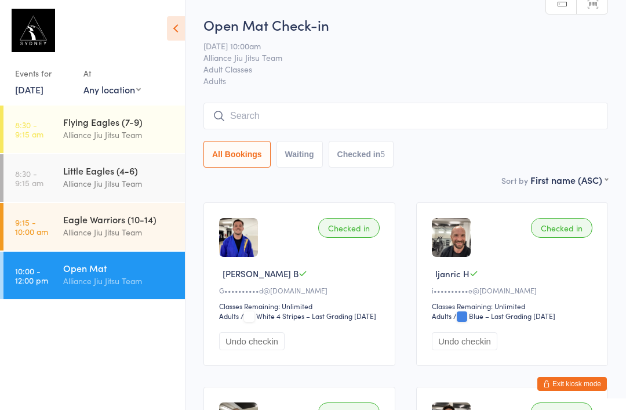
click at [400, 124] on input "search" at bounding box center [406, 116] width 405 height 27
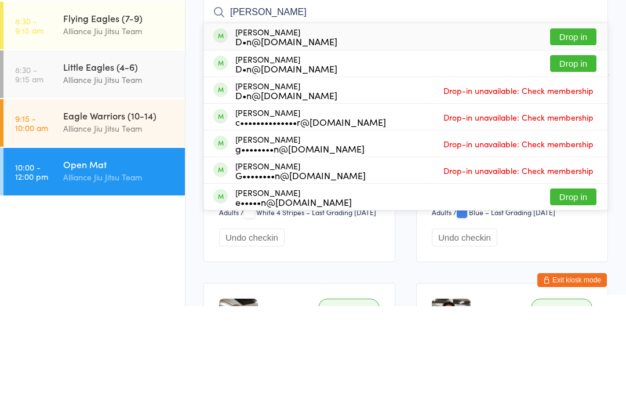
type input "[PERSON_NAME]"
click at [574, 132] on button "Drop in" at bounding box center [573, 140] width 46 height 17
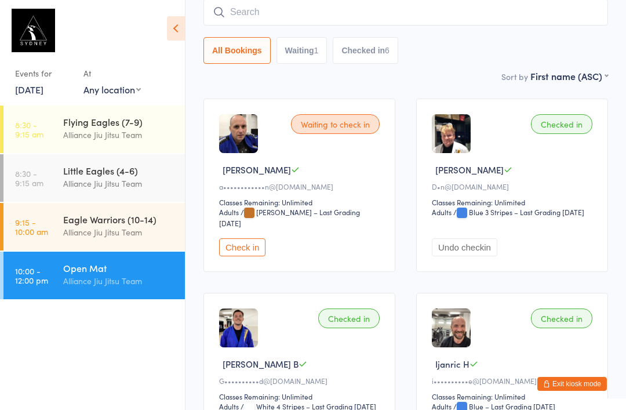
click at [268, 19] on input "search" at bounding box center [406, 12] width 405 height 27
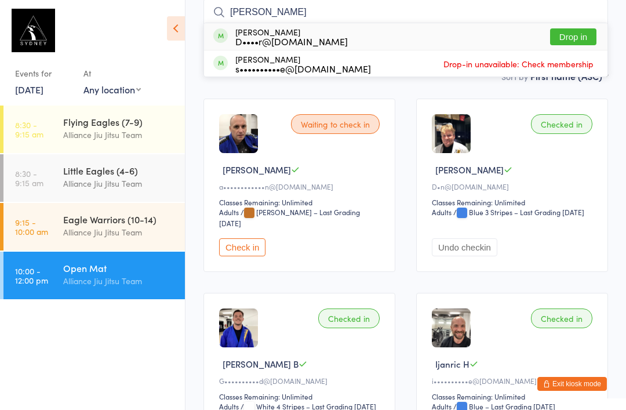
type input "[PERSON_NAME]"
click at [301, 37] on div "D••••r@[DOMAIN_NAME]" at bounding box center [291, 41] width 112 height 9
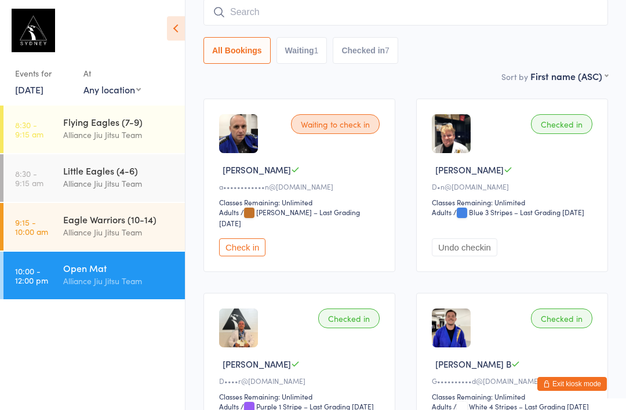
click at [243, 9] on input "search" at bounding box center [406, 12] width 405 height 27
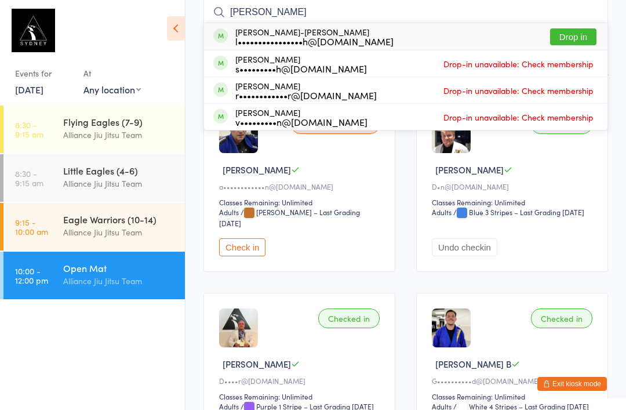
type input "[PERSON_NAME]"
click at [570, 34] on button "Drop in" at bounding box center [573, 36] width 46 height 17
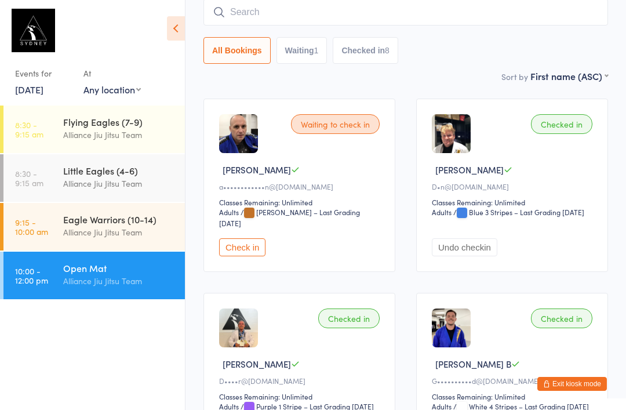
click at [299, 15] on input "search" at bounding box center [406, 12] width 405 height 27
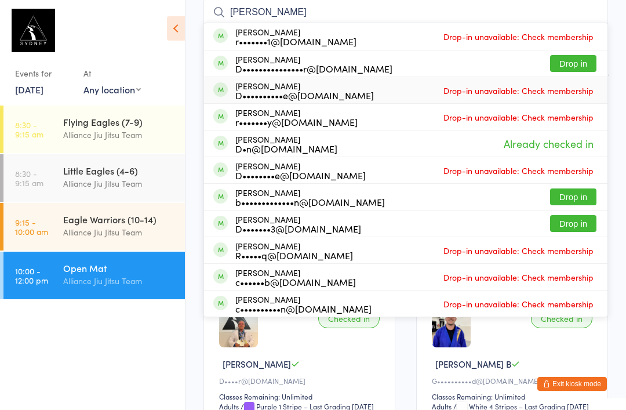
type input "[PERSON_NAME]"
click at [580, 91] on span "Drop-in unavailable: Check membership" at bounding box center [519, 90] width 156 height 17
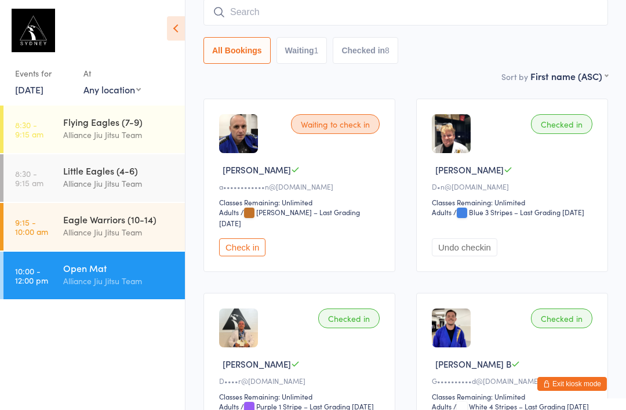
click at [371, 26] on input "search" at bounding box center [406, 12] width 405 height 27
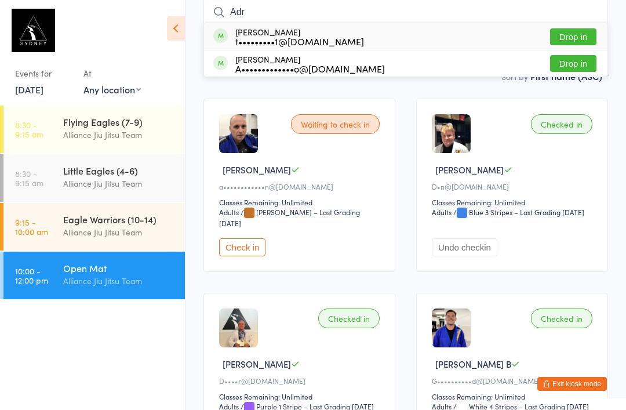
type input "Adr"
click at [581, 68] on button "Drop in" at bounding box center [573, 63] width 46 height 17
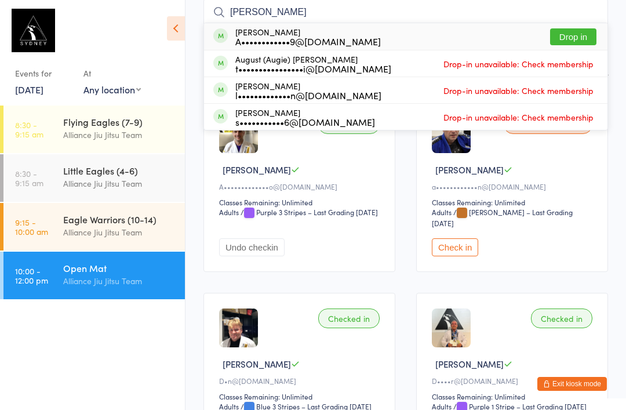
type input "[PERSON_NAME]"
click at [582, 31] on button "Drop in" at bounding box center [573, 36] width 46 height 17
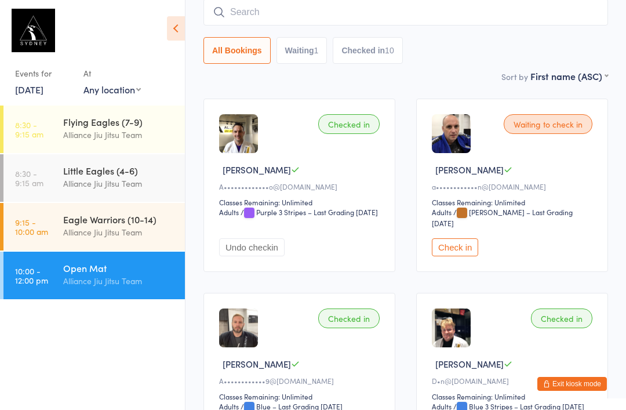
click at [313, 22] on input "search" at bounding box center [406, 12] width 405 height 27
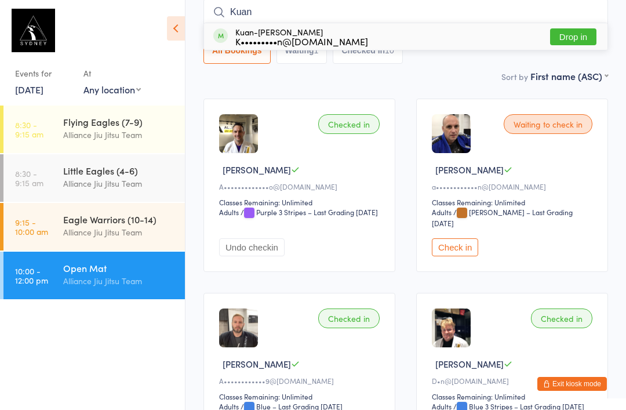
type input "Kuan"
click at [493, 46] on div "Kuan-[PERSON_NAME] K•••••••••n@[DOMAIN_NAME] Drop in" at bounding box center [406, 36] width 404 height 27
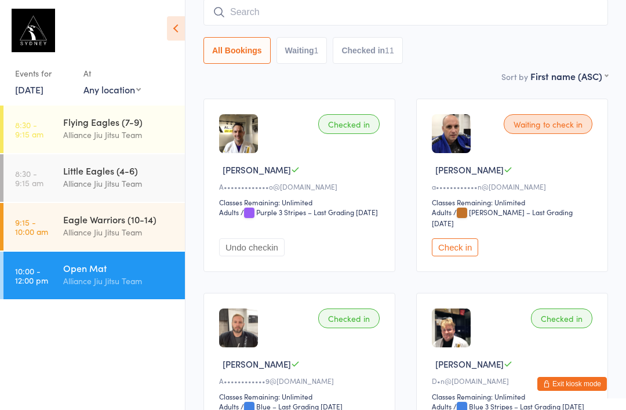
click at [242, 16] on input "search" at bounding box center [406, 12] width 405 height 27
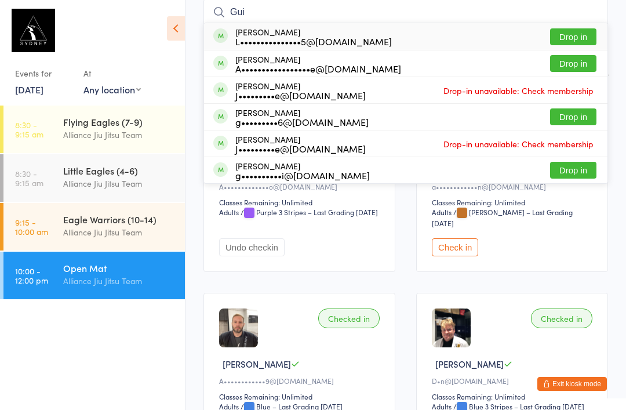
type input "Gui"
click at [556, 34] on button "Drop in" at bounding box center [573, 36] width 46 height 17
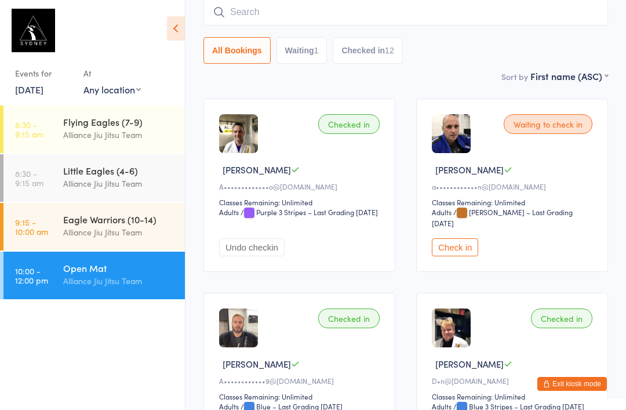
click at [379, 13] on input "search" at bounding box center [406, 12] width 405 height 27
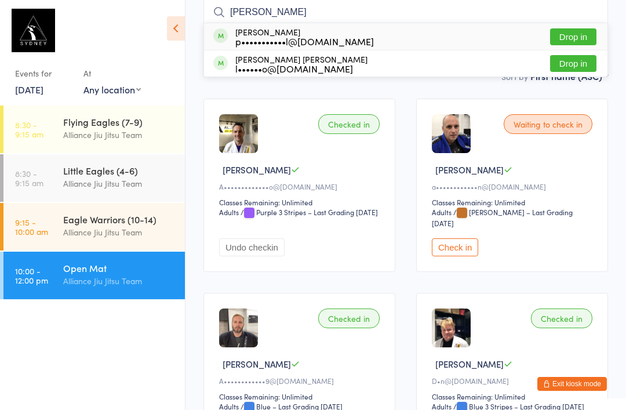
type input "[PERSON_NAME]"
click at [583, 30] on button "Drop in" at bounding box center [573, 36] width 46 height 17
